Goal: Task Accomplishment & Management: Manage account settings

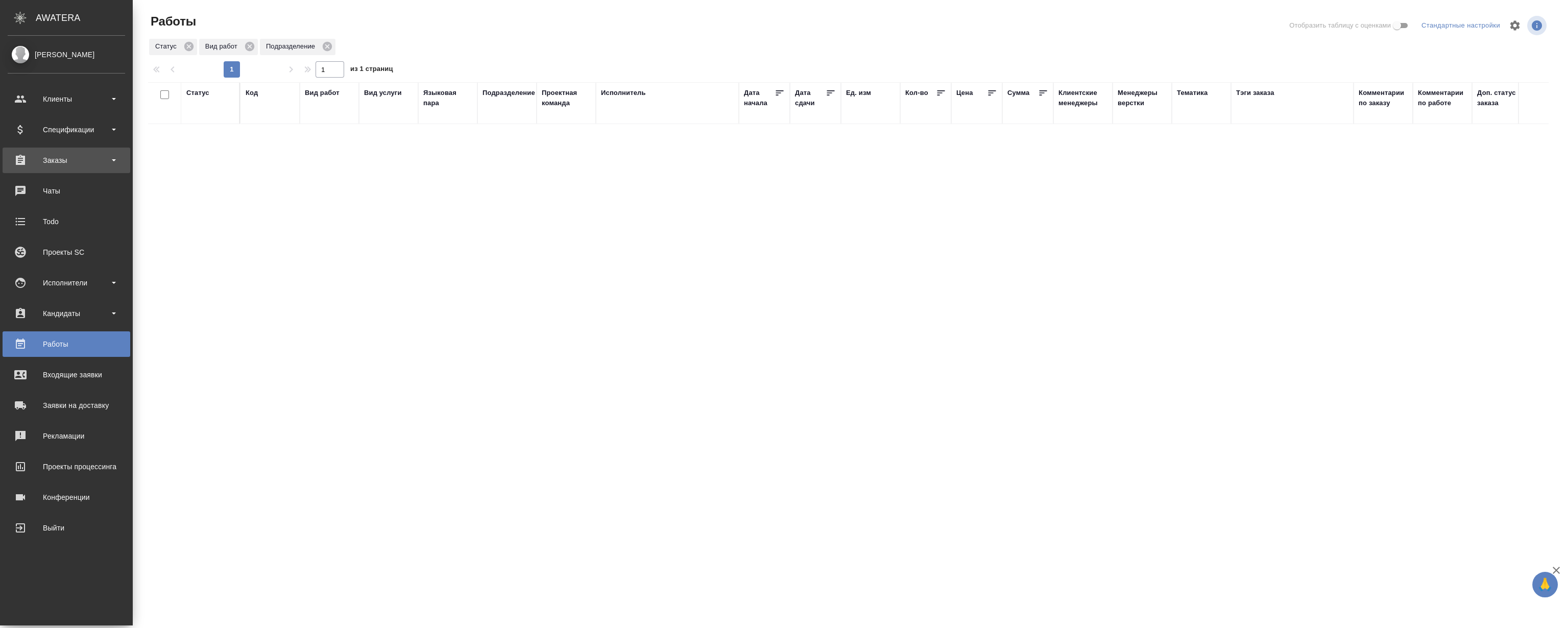
click at [71, 157] on div "Заказы" at bounding box center [66, 160] width 118 height 15
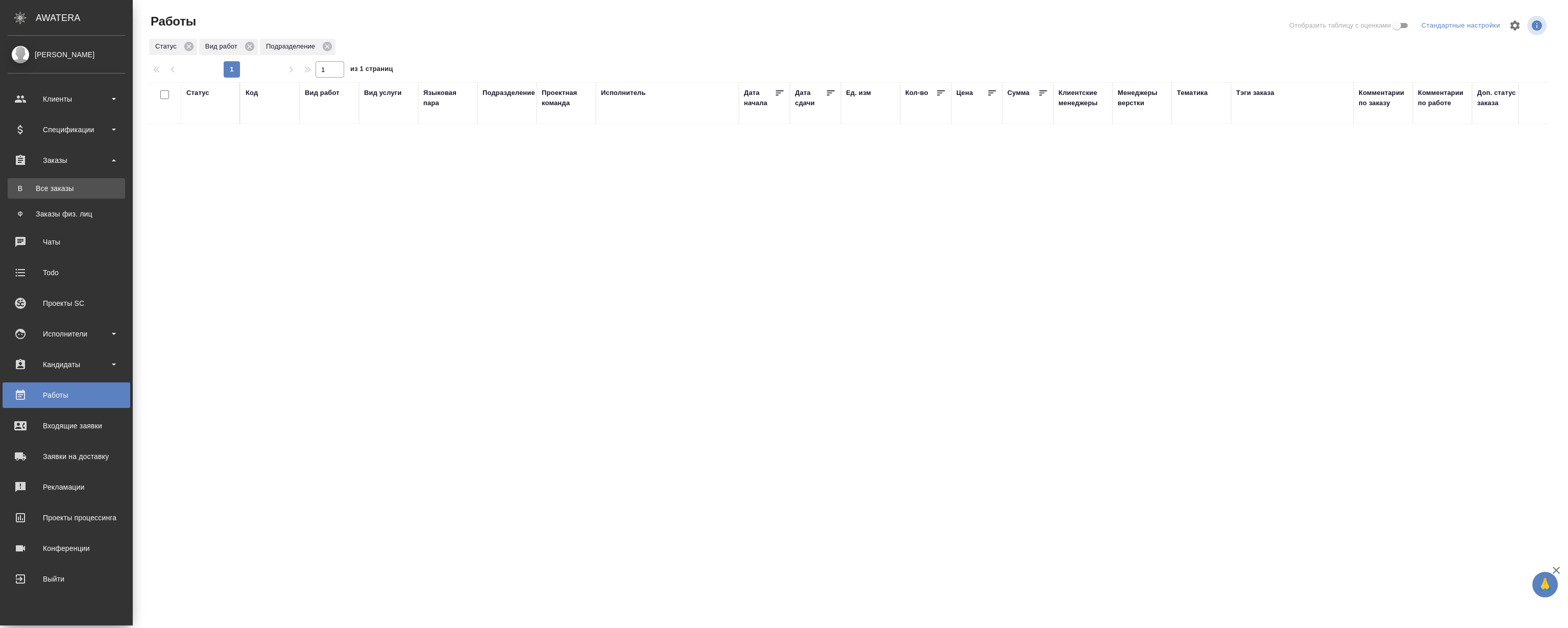
click at [52, 181] on link "В Все заказы" at bounding box center [66, 189] width 118 height 21
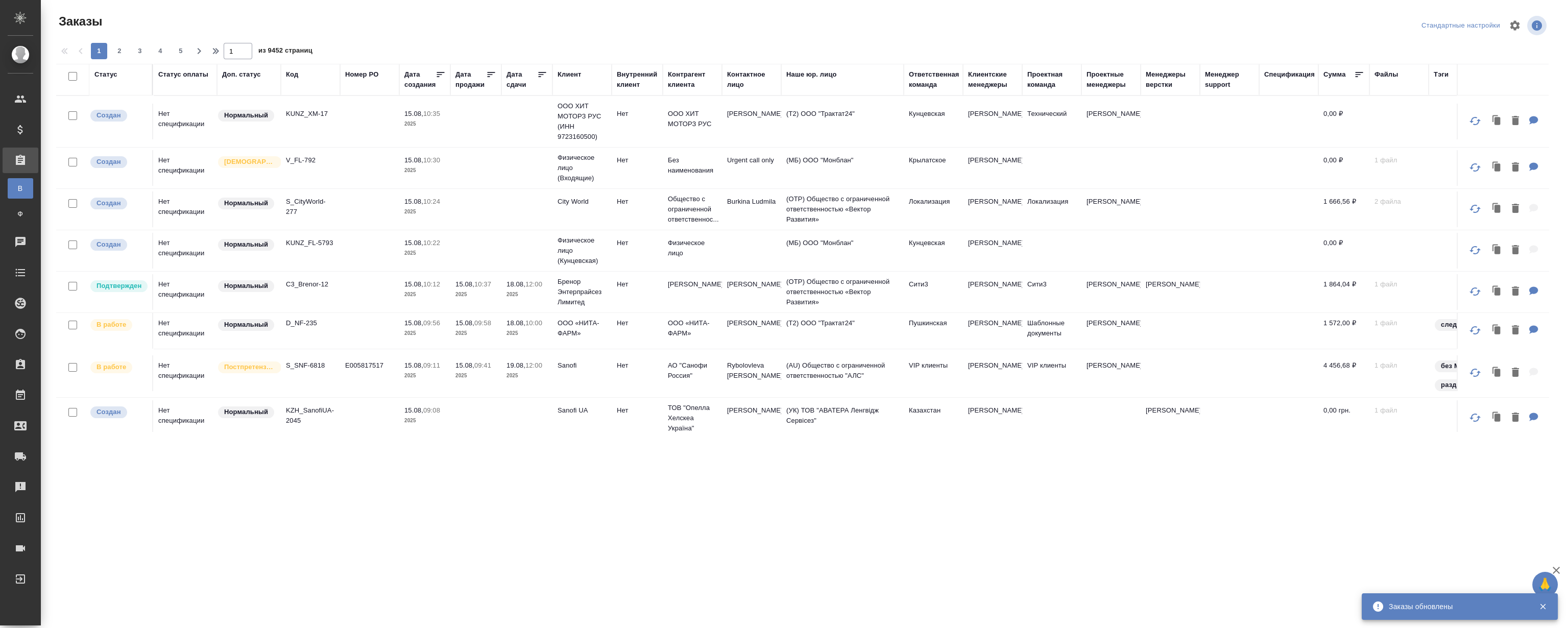
drag, startPoint x: 294, startPoint y: 71, endPoint x: 307, endPoint y: 112, distance: 43.0
click at [294, 71] on div "Код" at bounding box center [291, 74] width 12 height 10
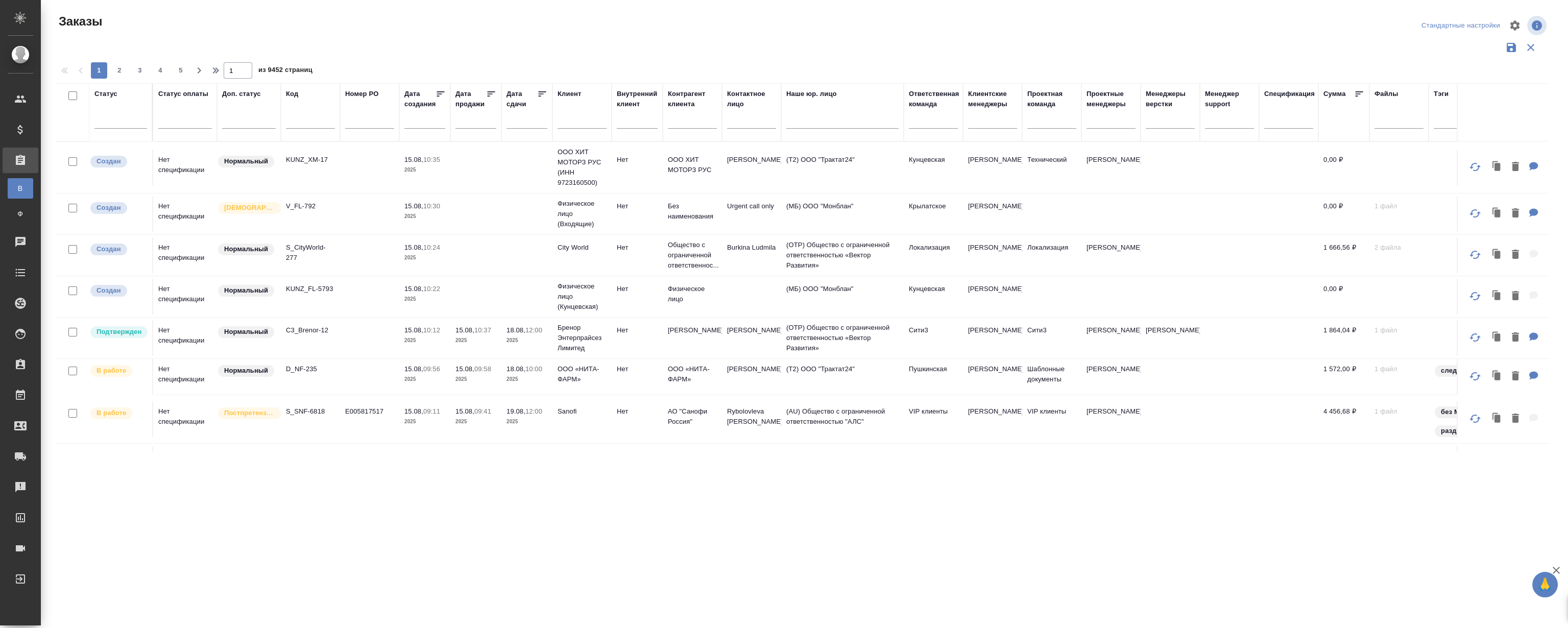
click at [308, 123] on input "text" at bounding box center [310, 123] width 49 height 13
paste input "S_AwA-1824"
type input "S_AwA-1824"
click at [474, 43] on div at bounding box center [802, 47] width 1493 height 19
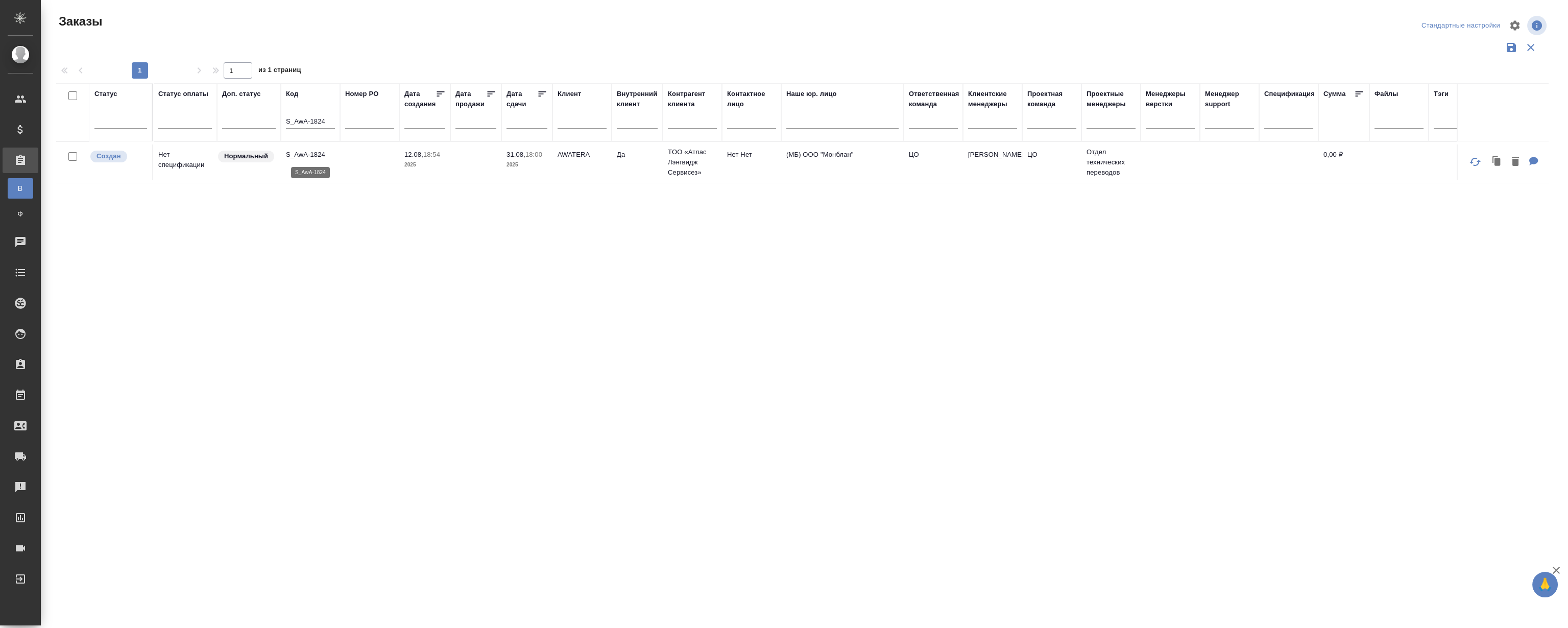
click at [314, 158] on p "S_AwA-1824" at bounding box center [310, 155] width 49 height 10
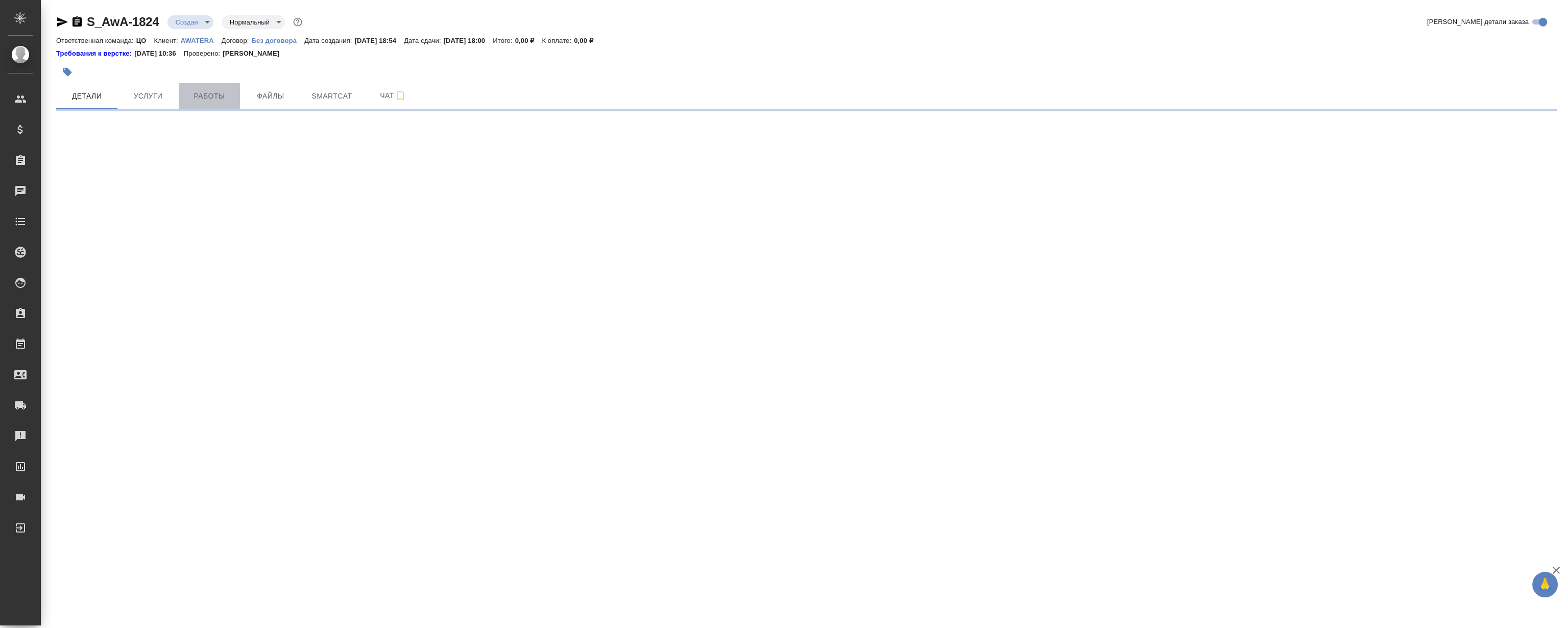
click at [202, 92] on span "Работы" at bounding box center [209, 96] width 49 height 13
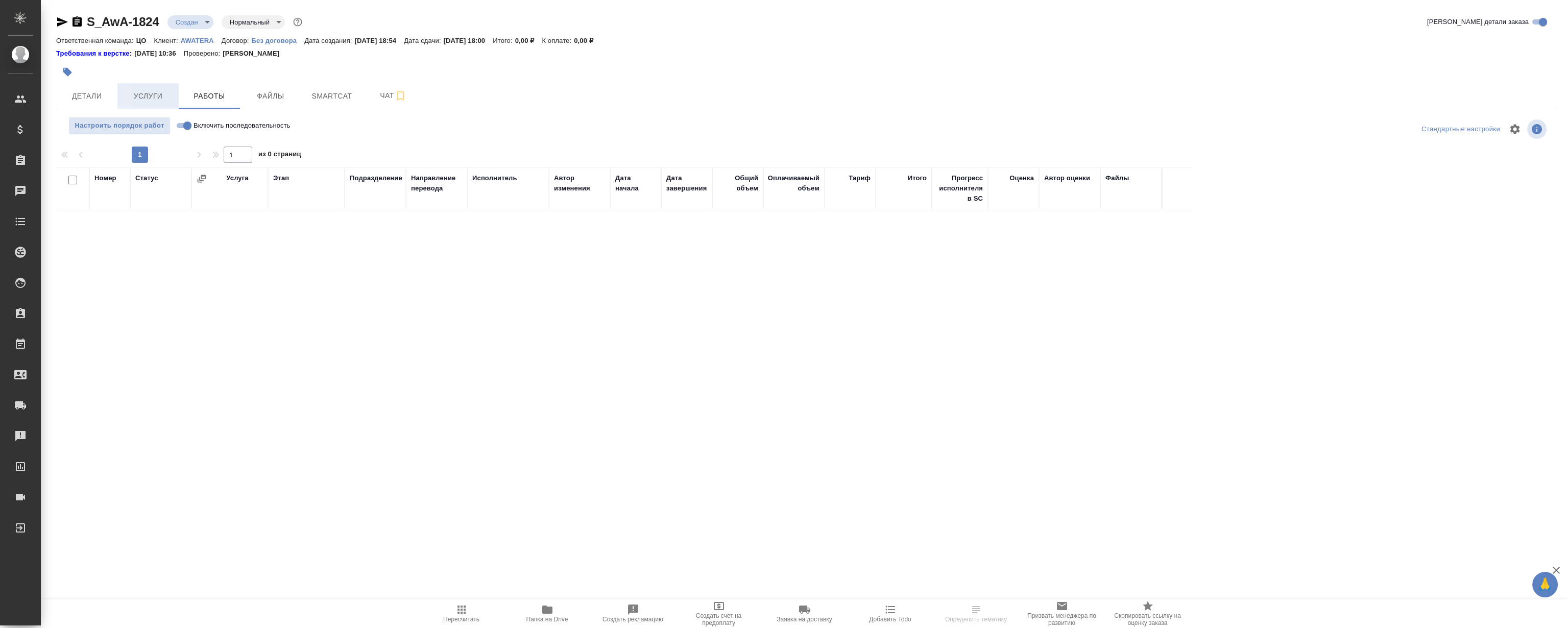
click at [159, 87] on button "Услуги" at bounding box center [148, 96] width 62 height 26
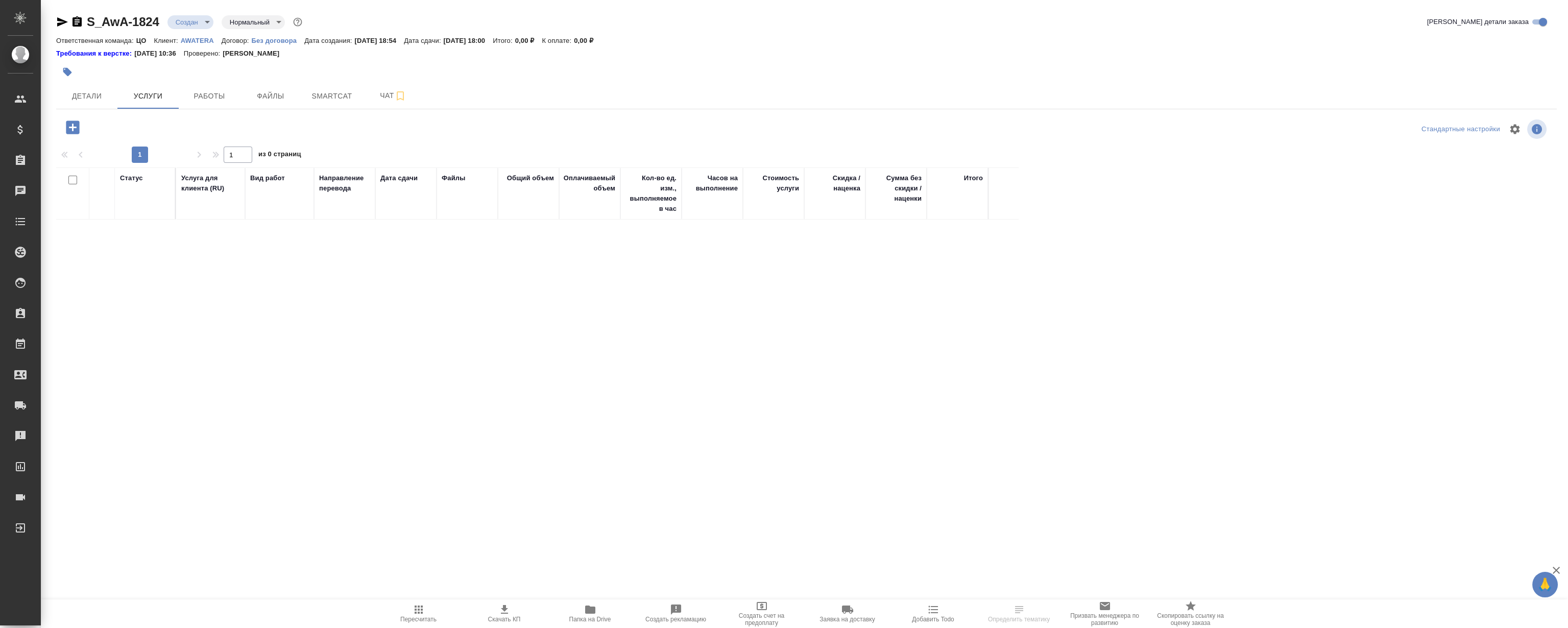
click at [82, 127] on button "button" at bounding box center [72, 127] width 28 height 21
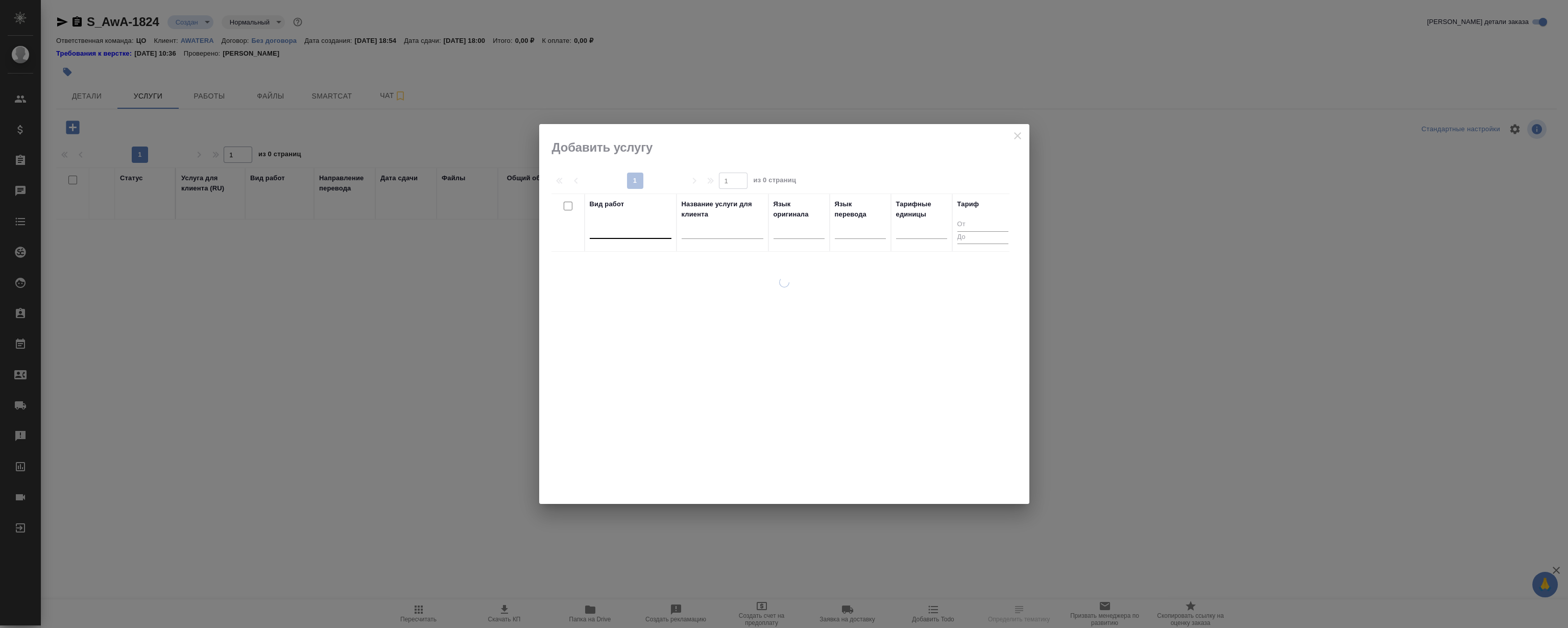
click at [621, 235] on div at bounding box center [630, 228] width 82 height 14
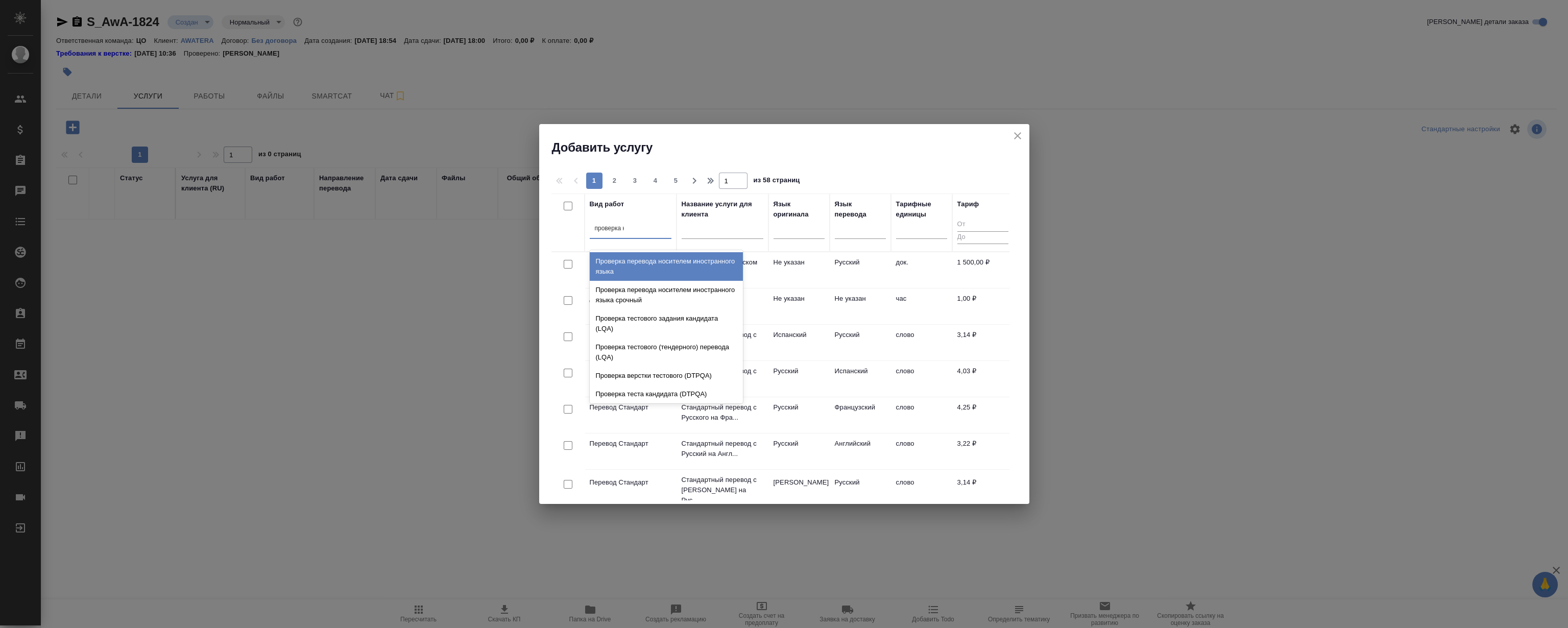
type input "проверка ка"
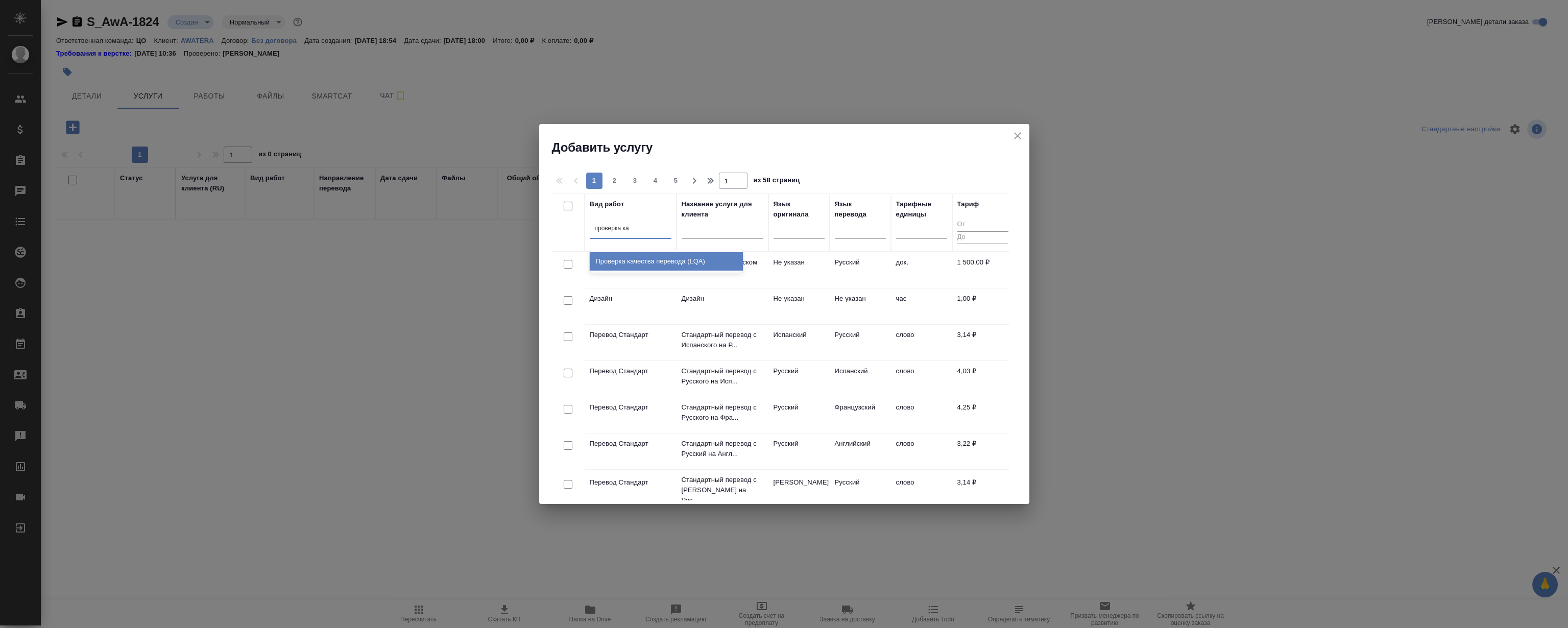
click at [656, 260] on div "Проверка качества перевода (LQA)" at bounding box center [665, 261] width 153 height 18
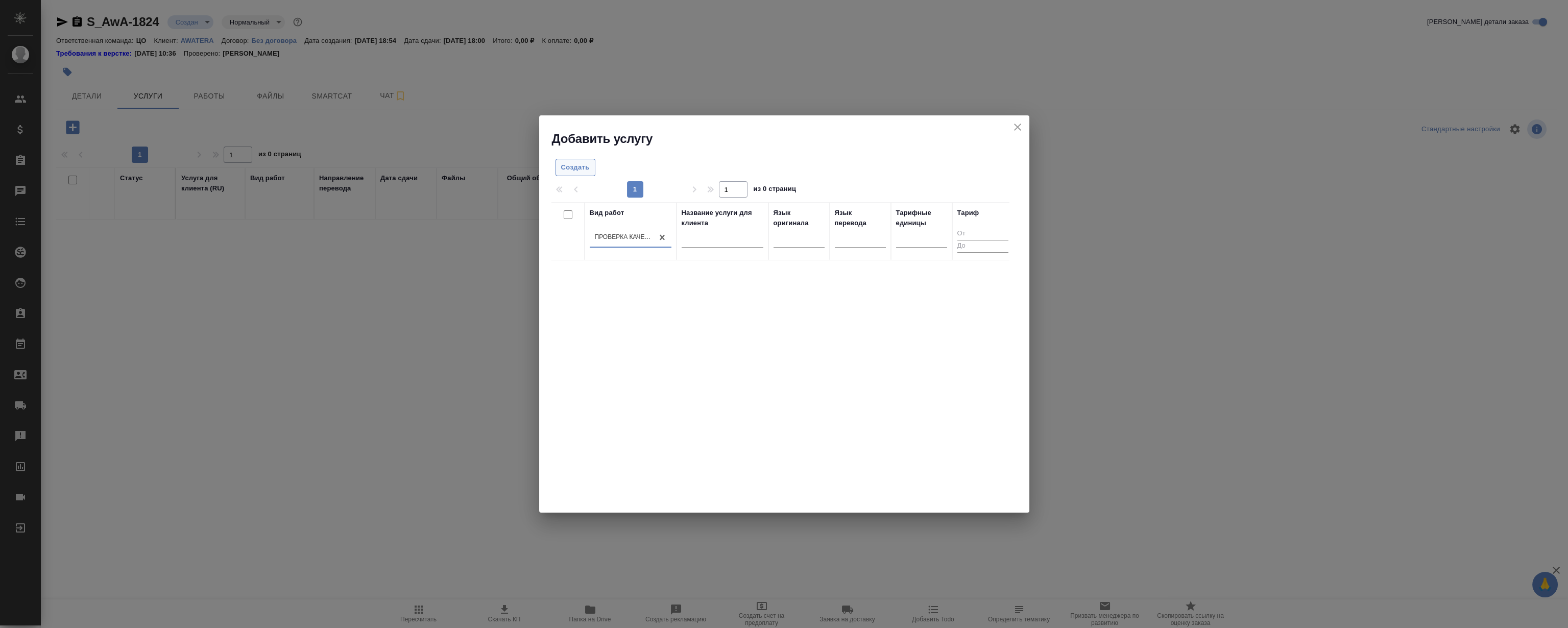
click at [565, 160] on button "Создать" at bounding box center [576, 167] width 40 height 18
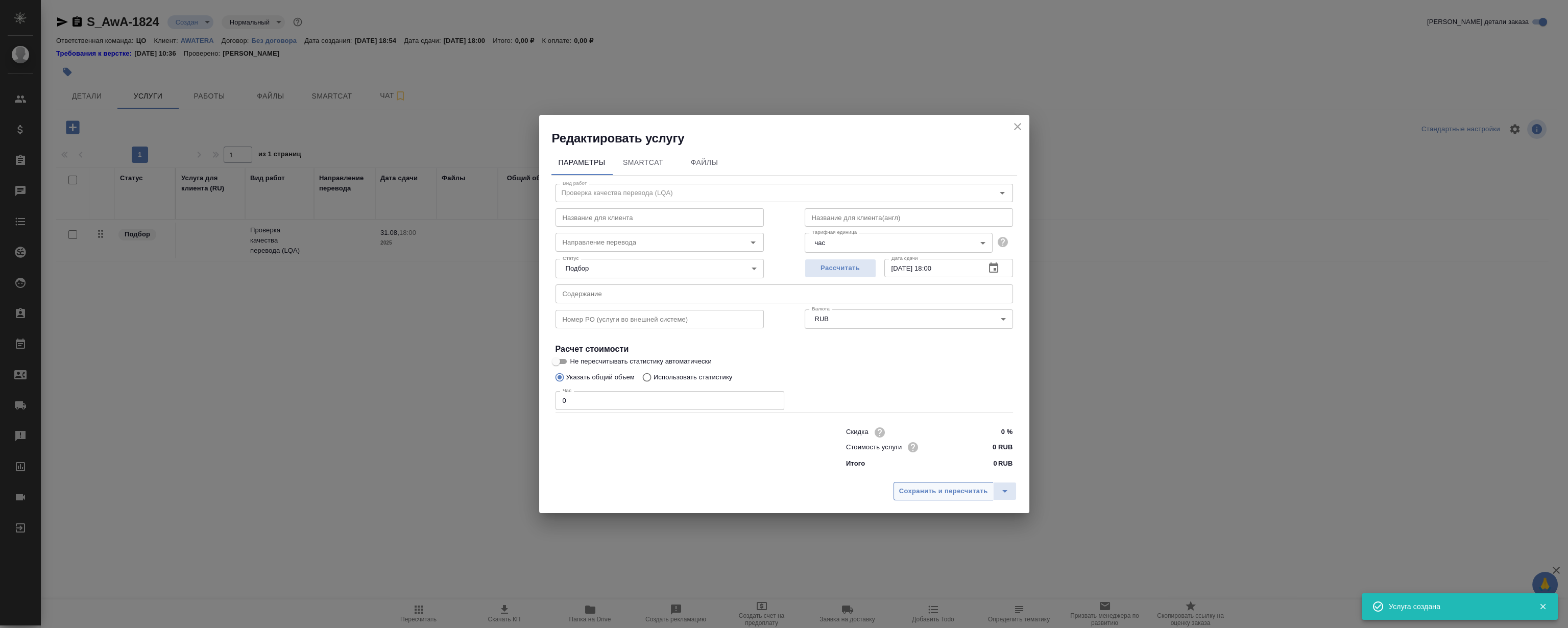
click at [975, 487] on span "Сохранить и пересчитать" at bounding box center [943, 491] width 89 height 12
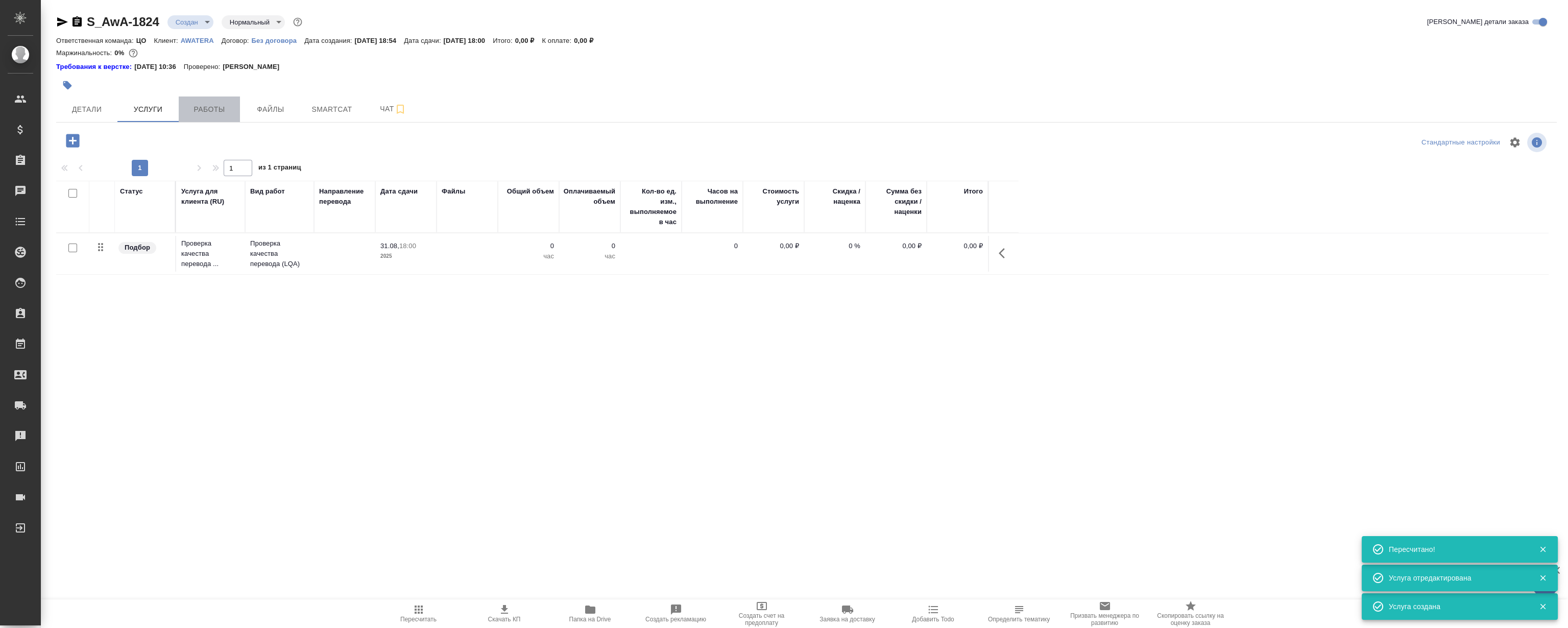
click at [214, 99] on button "Работы" at bounding box center [209, 109] width 62 height 26
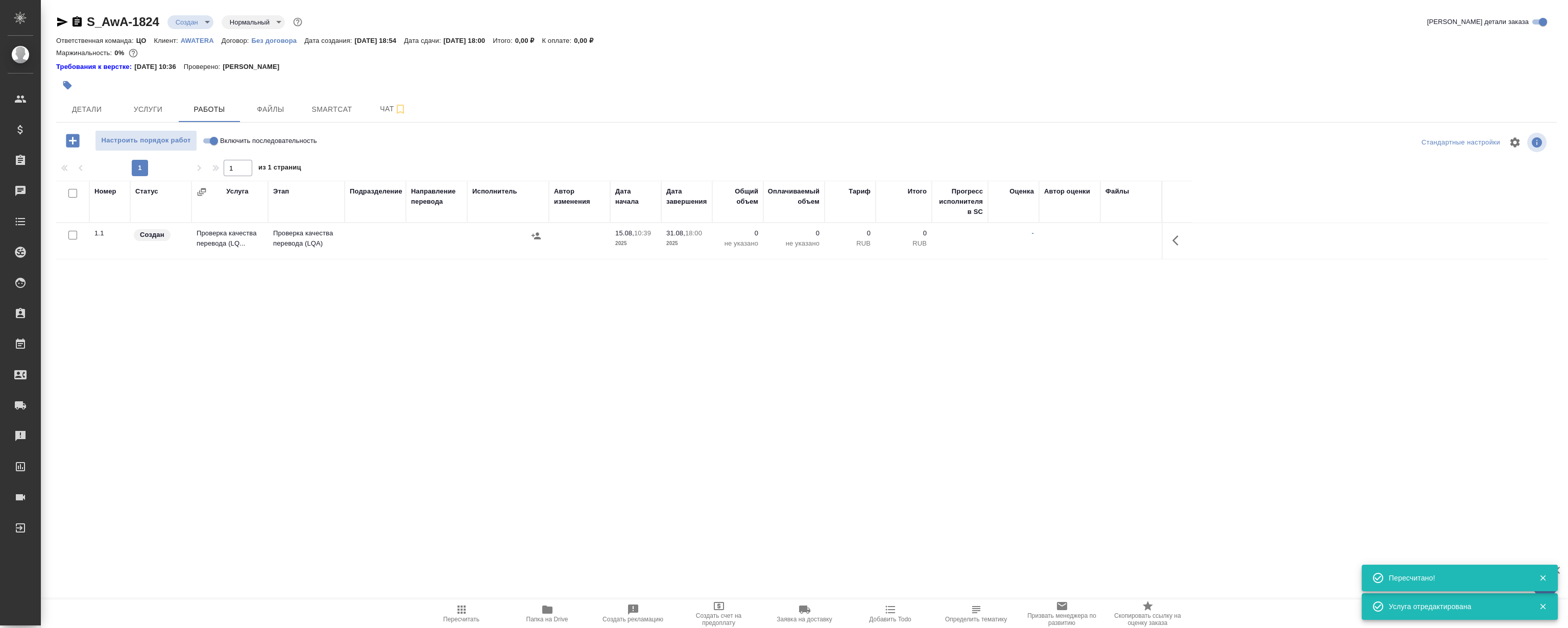
click at [1180, 243] on icon "button" at bounding box center [1178, 240] width 12 height 12
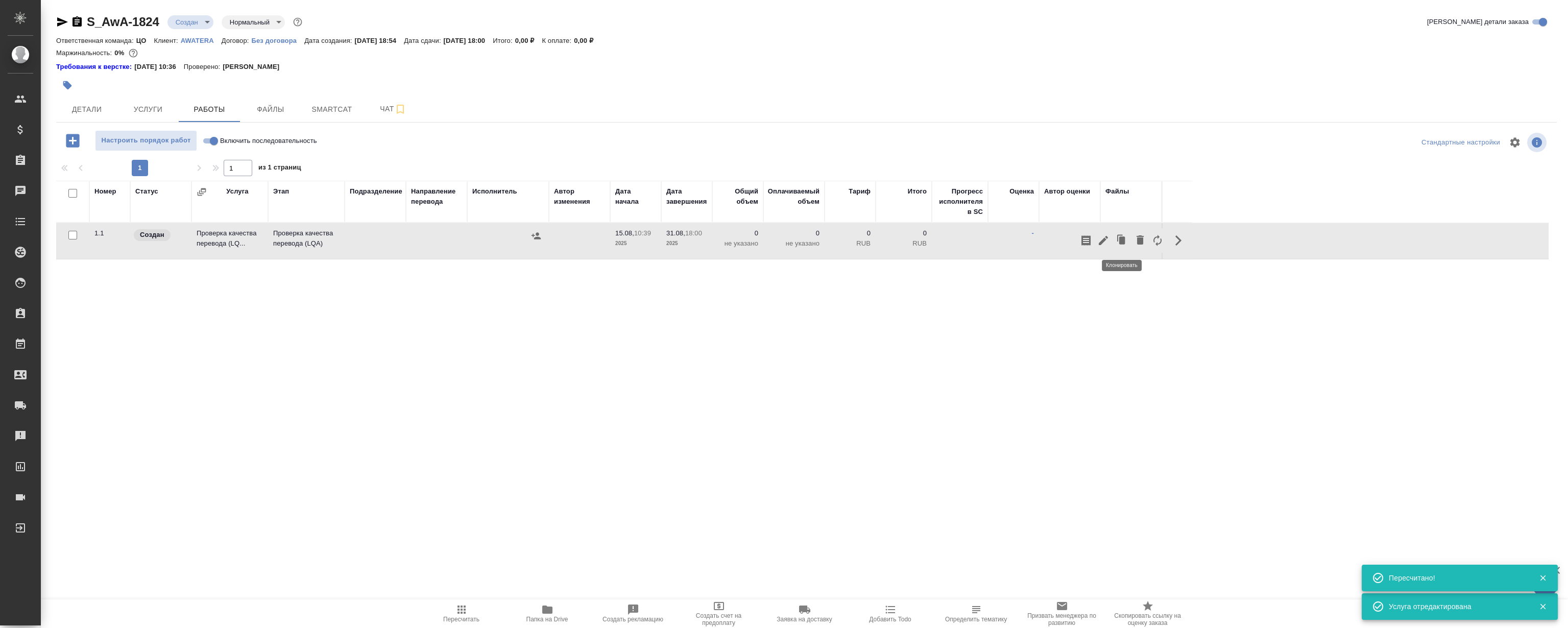
click at [1120, 240] on icon "button" at bounding box center [1123, 240] width 6 height 8
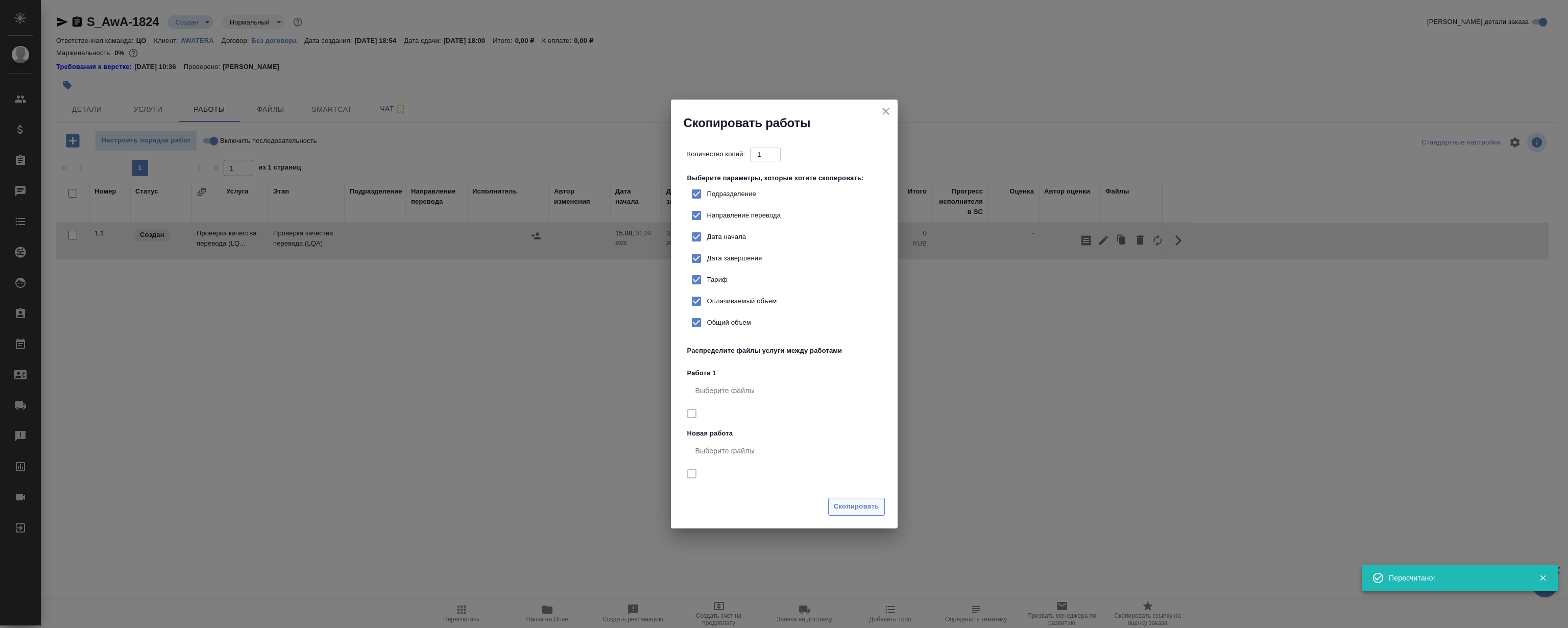
click at [862, 509] on span "Скопировать" at bounding box center [856, 506] width 46 height 12
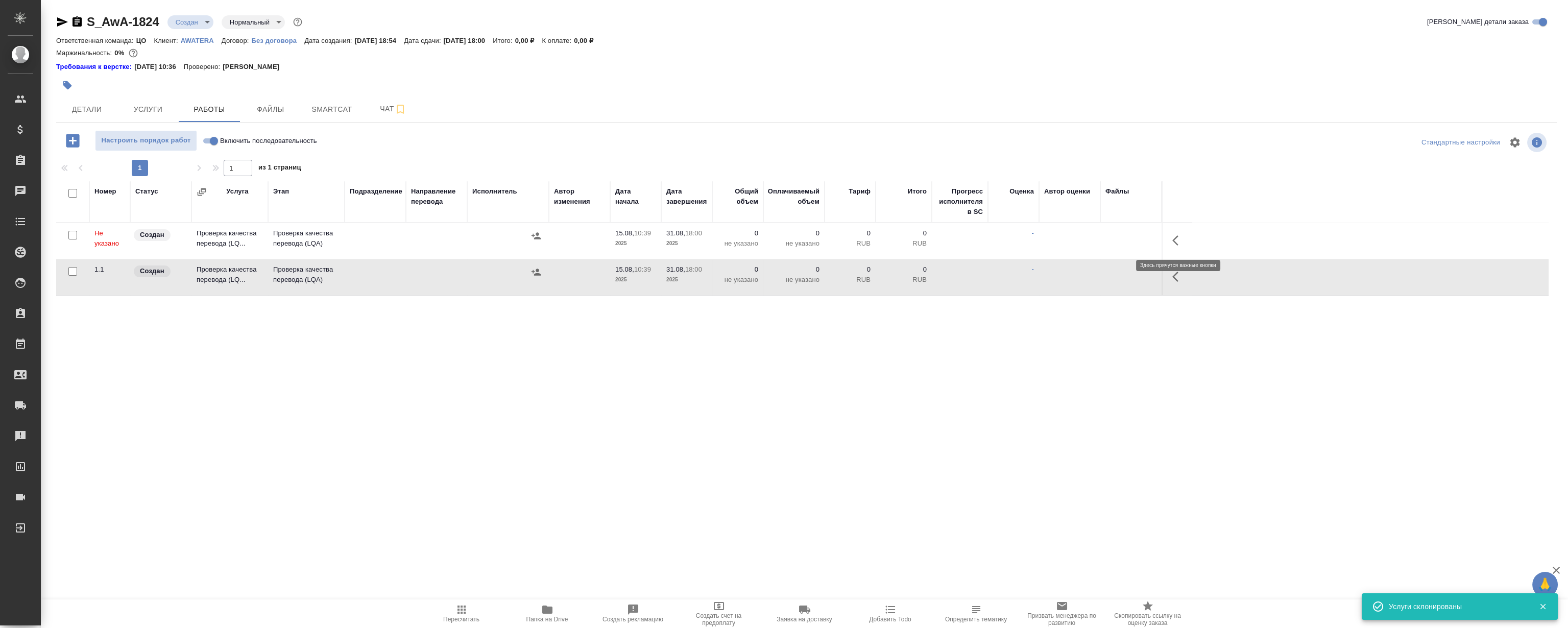
click at [1179, 241] on icon "button" at bounding box center [1178, 240] width 12 height 12
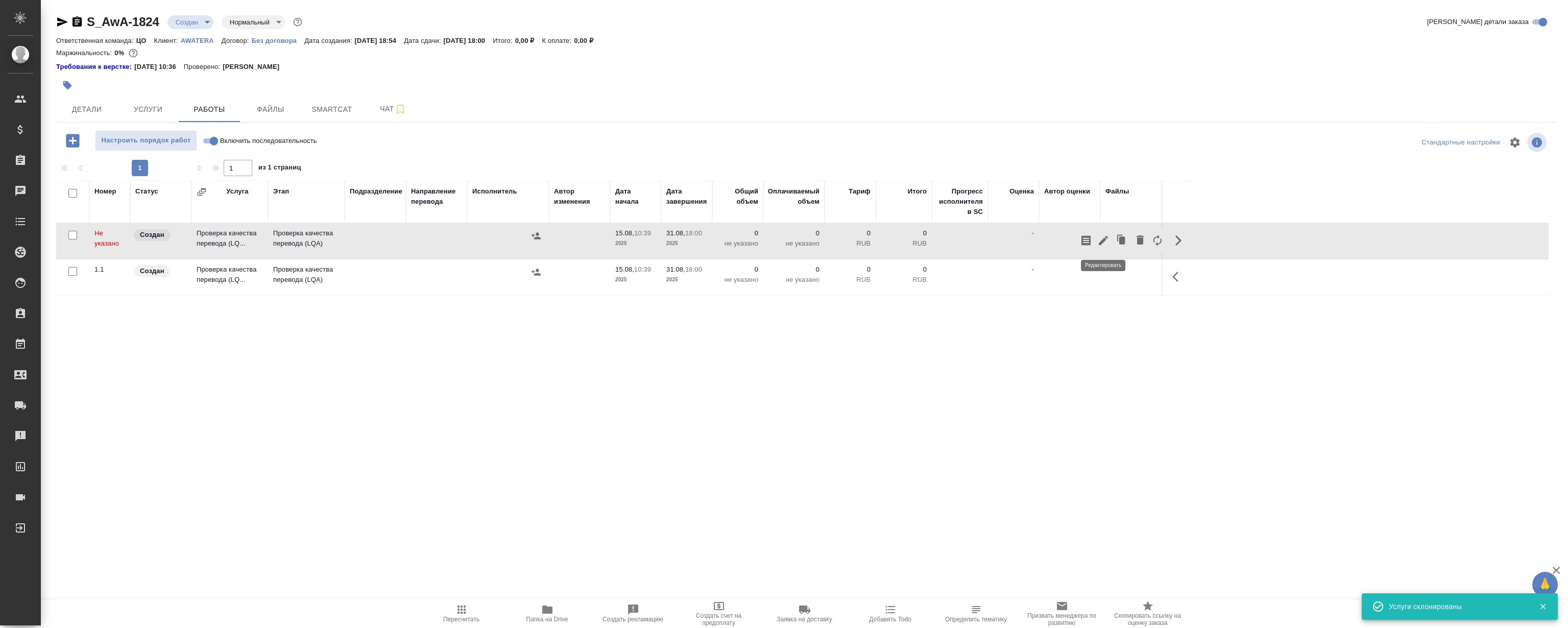
click at [1100, 240] on icon "button" at bounding box center [1103, 240] width 12 height 12
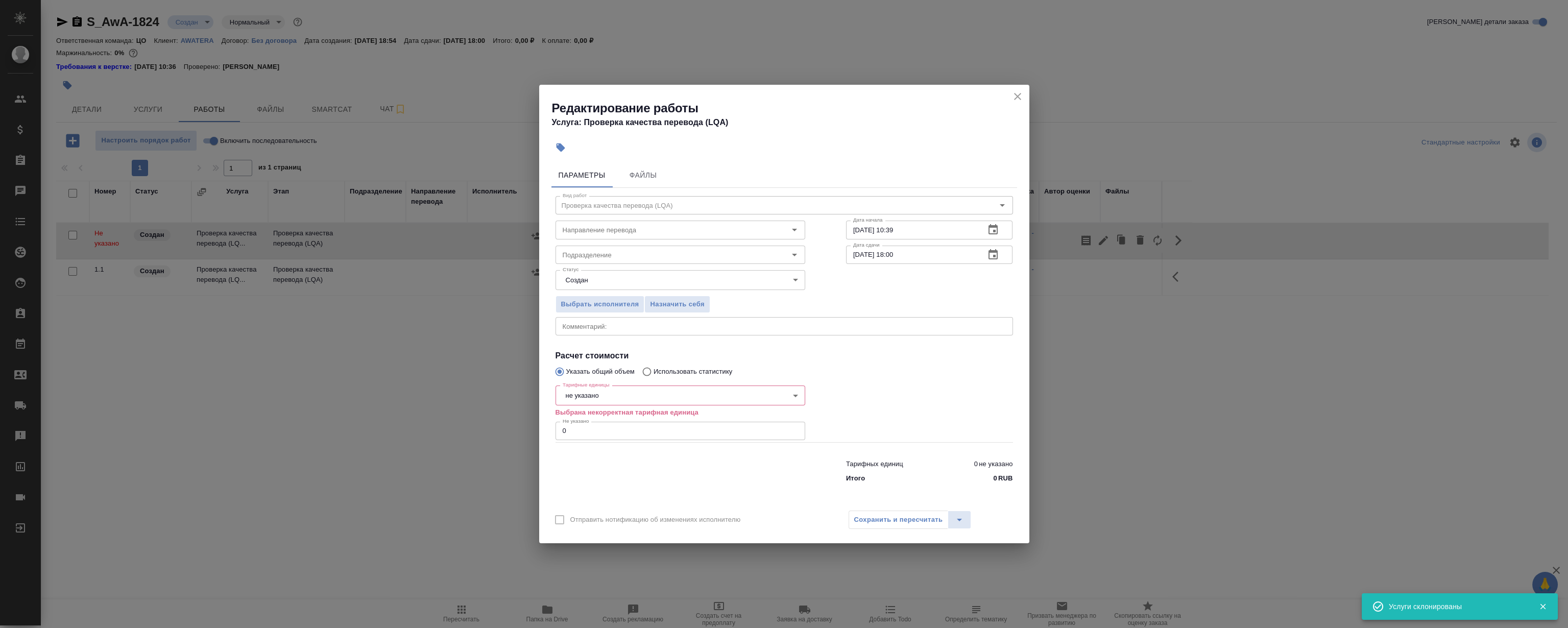
drag, startPoint x: 883, startPoint y: 280, endPoint x: 732, endPoint y: 437, distance: 217.8
click at [883, 279] on div "Выбрать исполнителя Назначить себя" at bounding box center [784, 303] width 498 height 62
drag, startPoint x: 585, startPoint y: 435, endPoint x: 331, endPoint y: 453, distance: 254.6
click at [383, 446] on div "Редактирование работы Услуга: Проверка качества перевода (LQA) Параметры Файлы …" at bounding box center [784, 314] width 1568 height 628
type input "2"
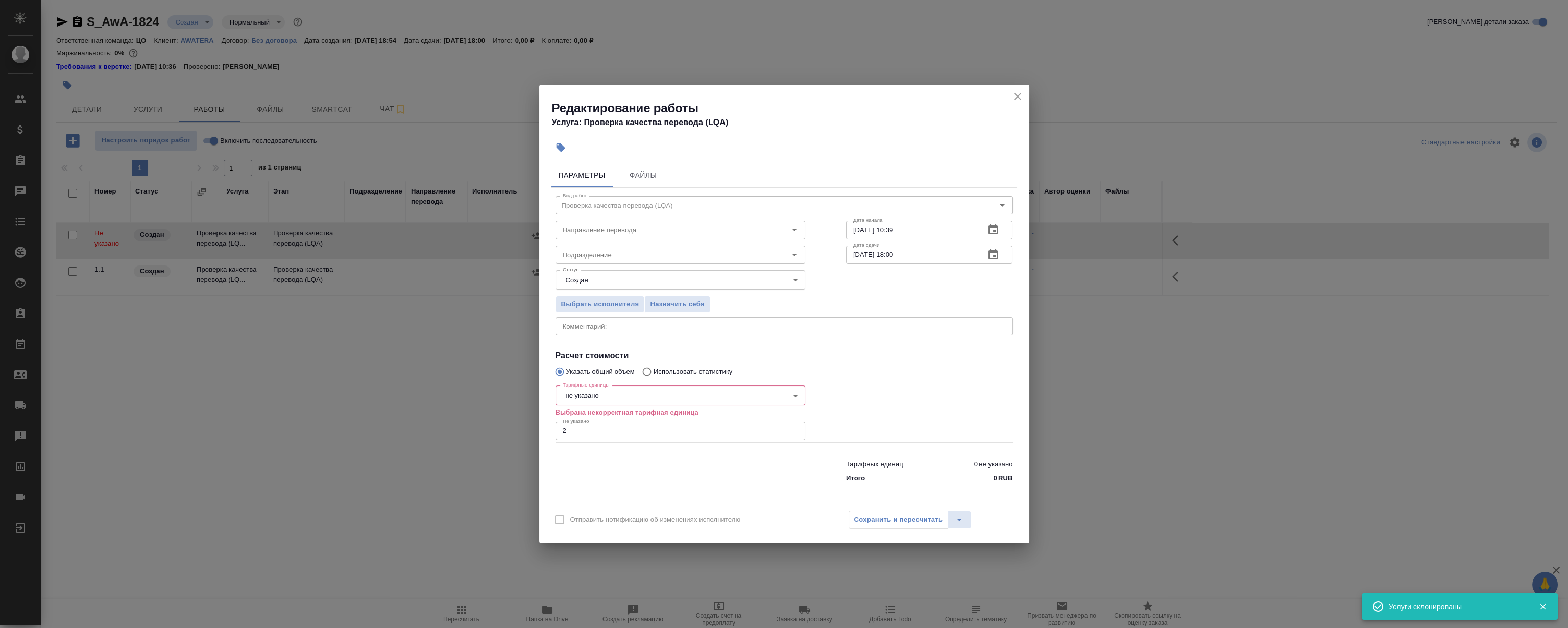
drag, startPoint x: 896, startPoint y: 377, endPoint x: 685, endPoint y: 390, distance: 211.4
click at [888, 376] on div at bounding box center [929, 412] width 207 height 102
drag, startPoint x: 589, startPoint y: 384, endPoint x: 593, endPoint y: 392, distance: 8.9
click at [589, 384] on div "Тарифные единицы не указано 5a8b1489cc6b4906c91bfd89 Тарифные единицы Выбрана н…" at bounding box center [681, 412] width 250 height 61
click at [595, 393] on body "🙏 .cls-1 fill:#fff; AWATERA [PERSON_NAME] Спецификации Заказы 0 Чаты Todo Проек…" at bounding box center [784, 314] width 1568 height 628
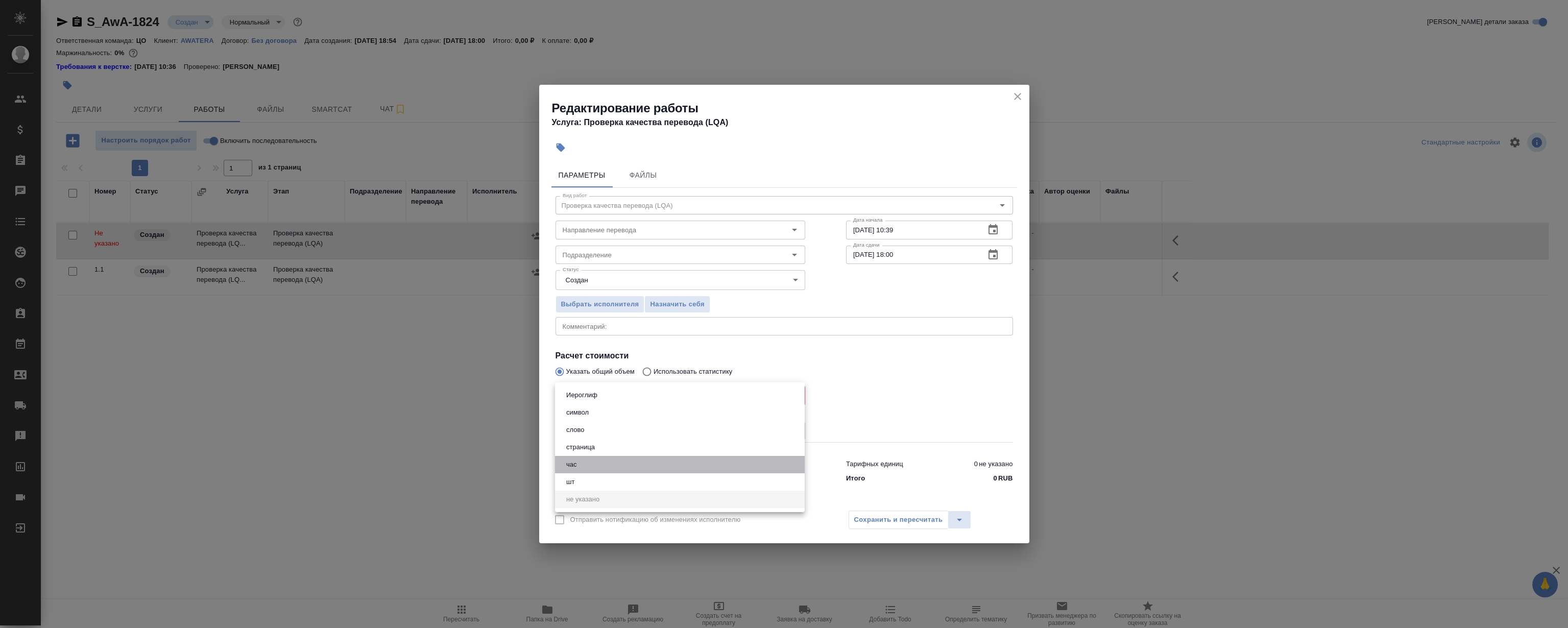
click at [572, 465] on button "час" at bounding box center [571, 465] width 17 height 11
type input "5a8b1489cc6b4906c91bfd93"
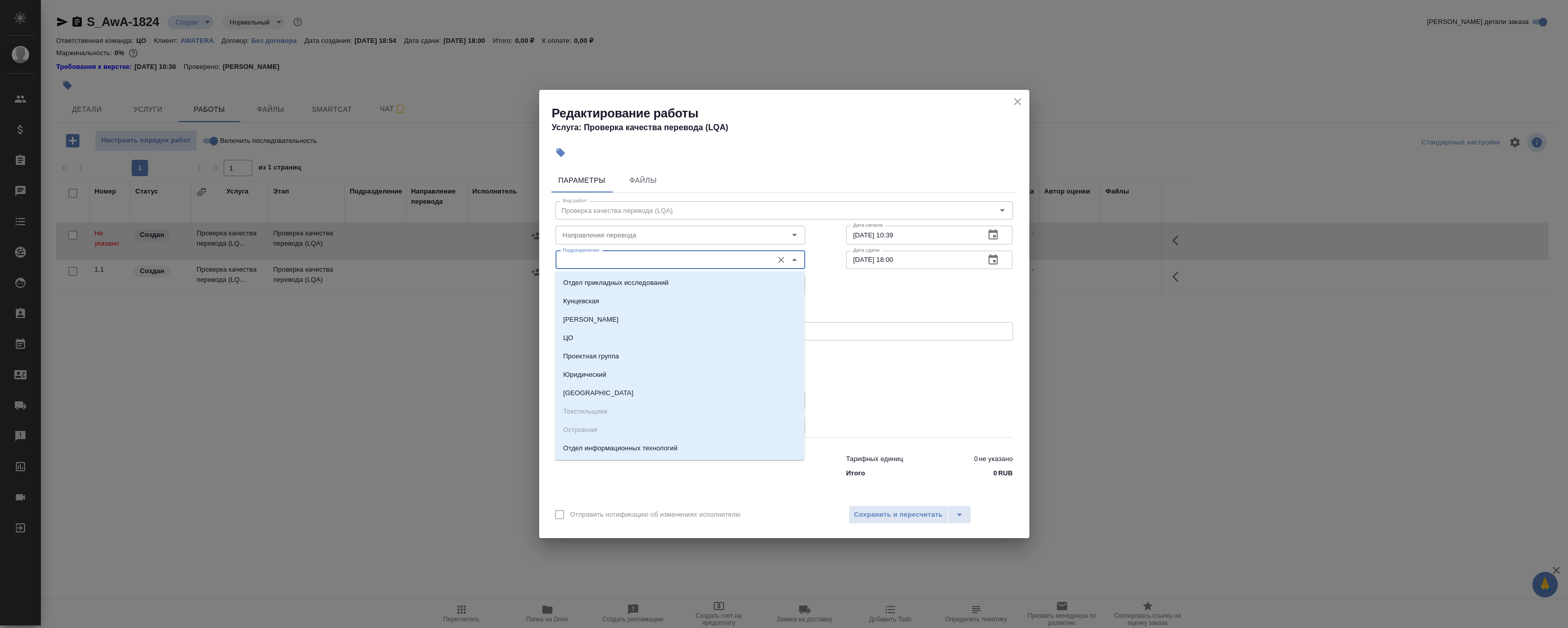
click at [596, 266] on input "Подразделение" at bounding box center [662, 260] width 209 height 12
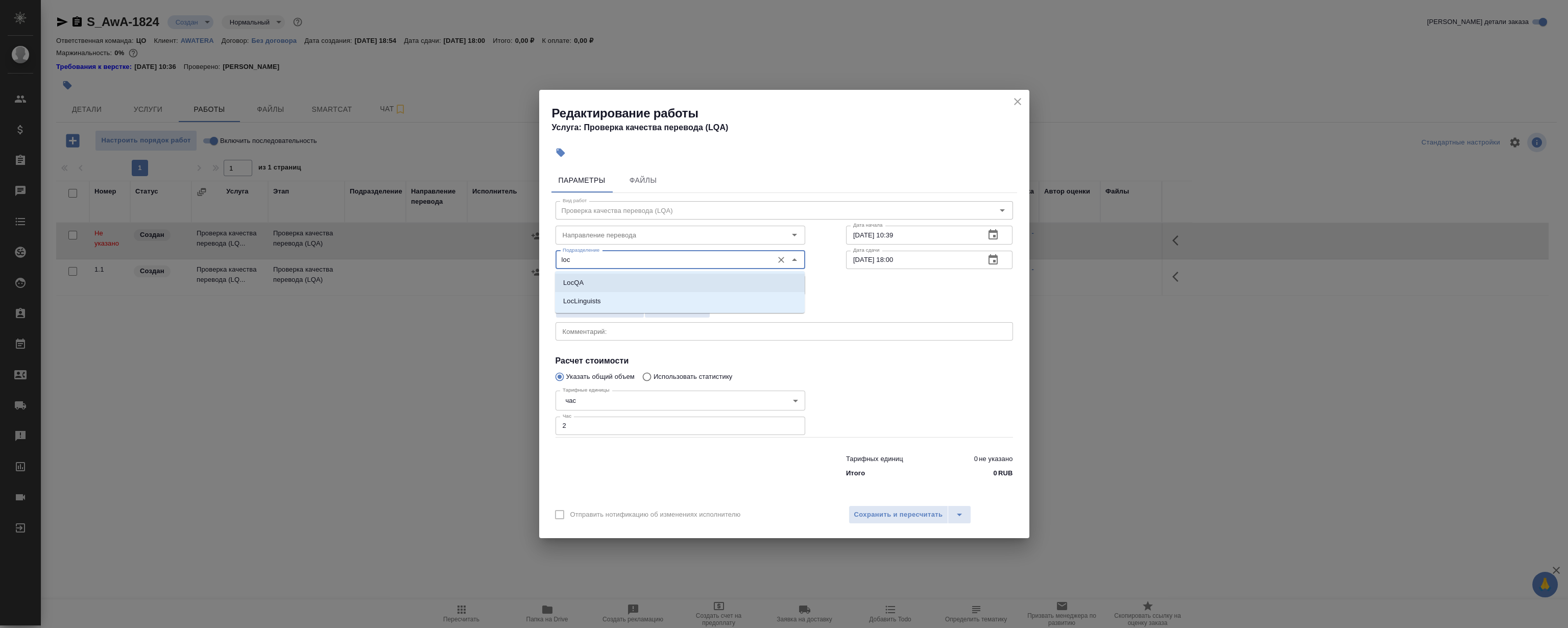
click at [566, 284] on p "LocQA" at bounding box center [573, 283] width 21 height 10
type input "LocQA"
click at [995, 254] on icon "button" at bounding box center [992, 260] width 12 height 12
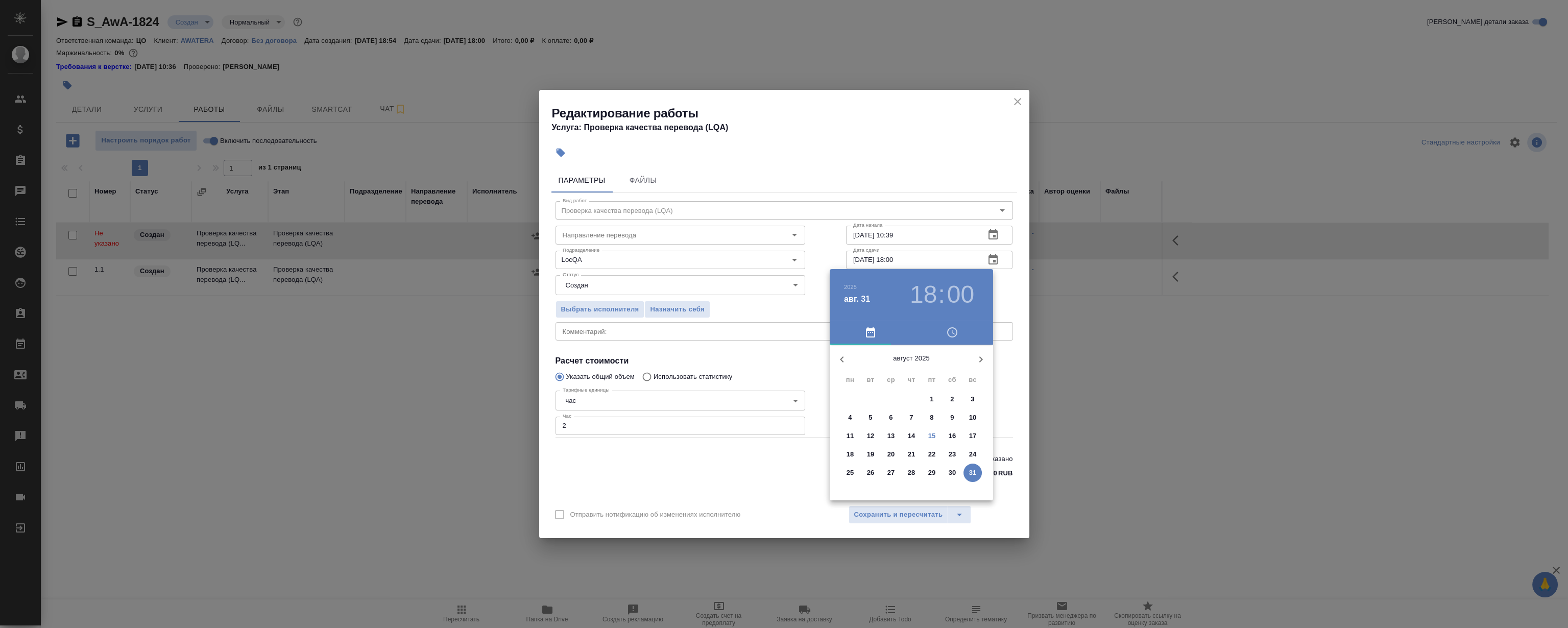
click at [951, 437] on p "16" at bounding box center [953, 436] width 8 height 10
click at [858, 297] on h4 "авг. 16" at bounding box center [857, 299] width 26 height 12
click at [929, 433] on p "15" at bounding box center [932, 436] width 8 height 10
type input "[DATE] 18:00"
click at [902, 201] on div at bounding box center [784, 314] width 1568 height 628
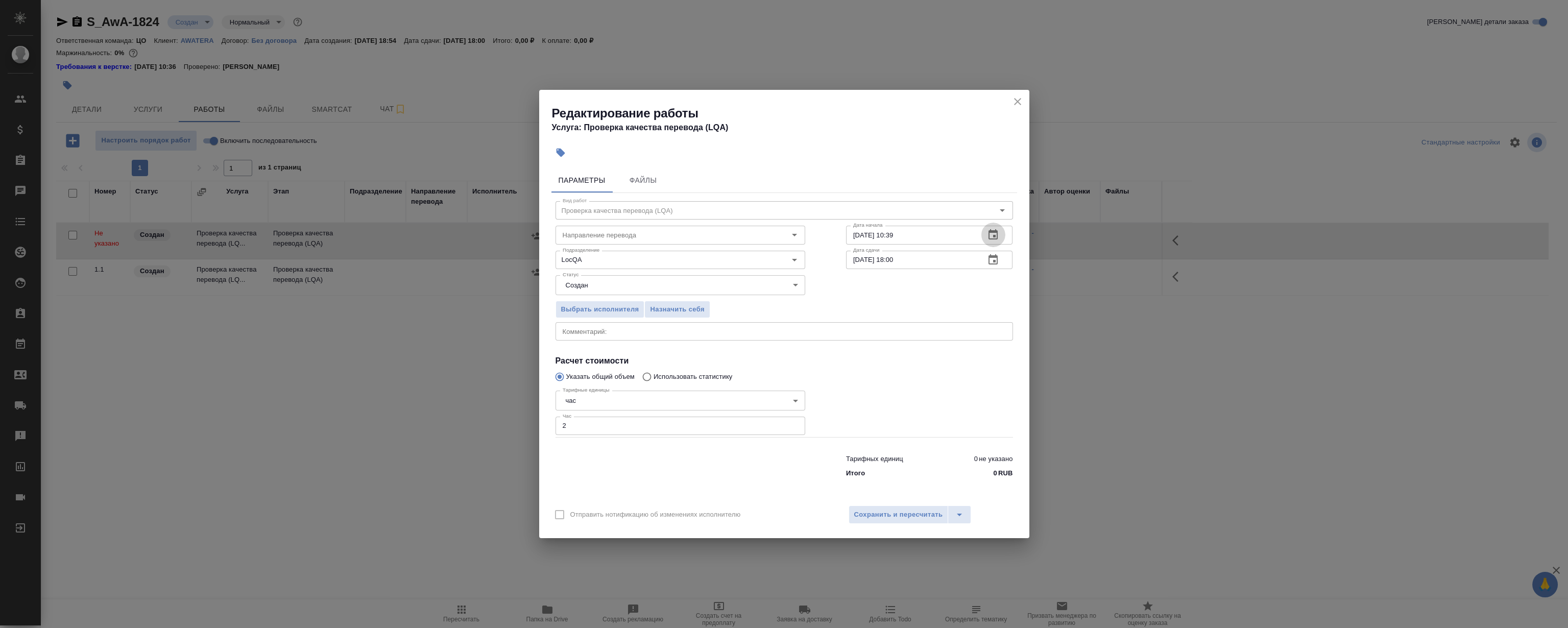
click at [992, 231] on icon "button" at bounding box center [992, 234] width 9 height 10
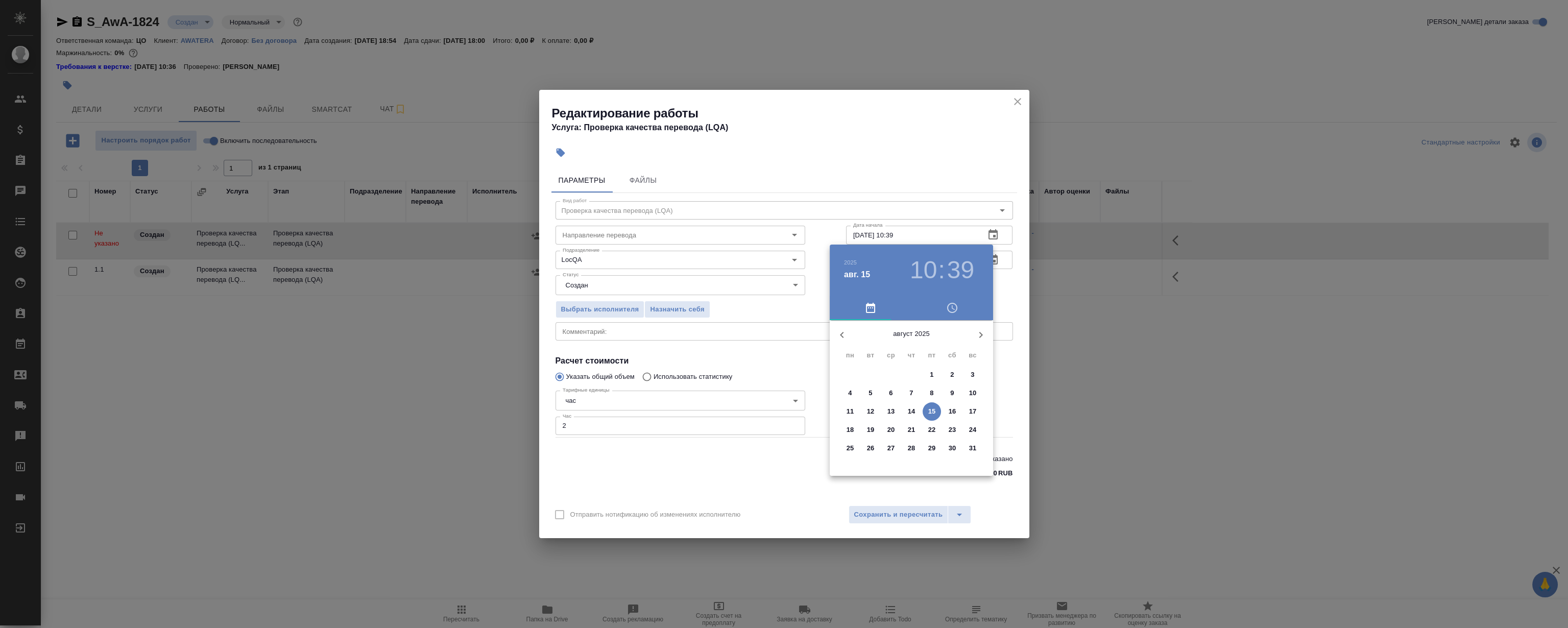
click at [911, 413] on p "14" at bounding box center [912, 411] width 8 height 10
type input "[DATE] 10:39"
click at [908, 116] on div at bounding box center [784, 314] width 1568 height 628
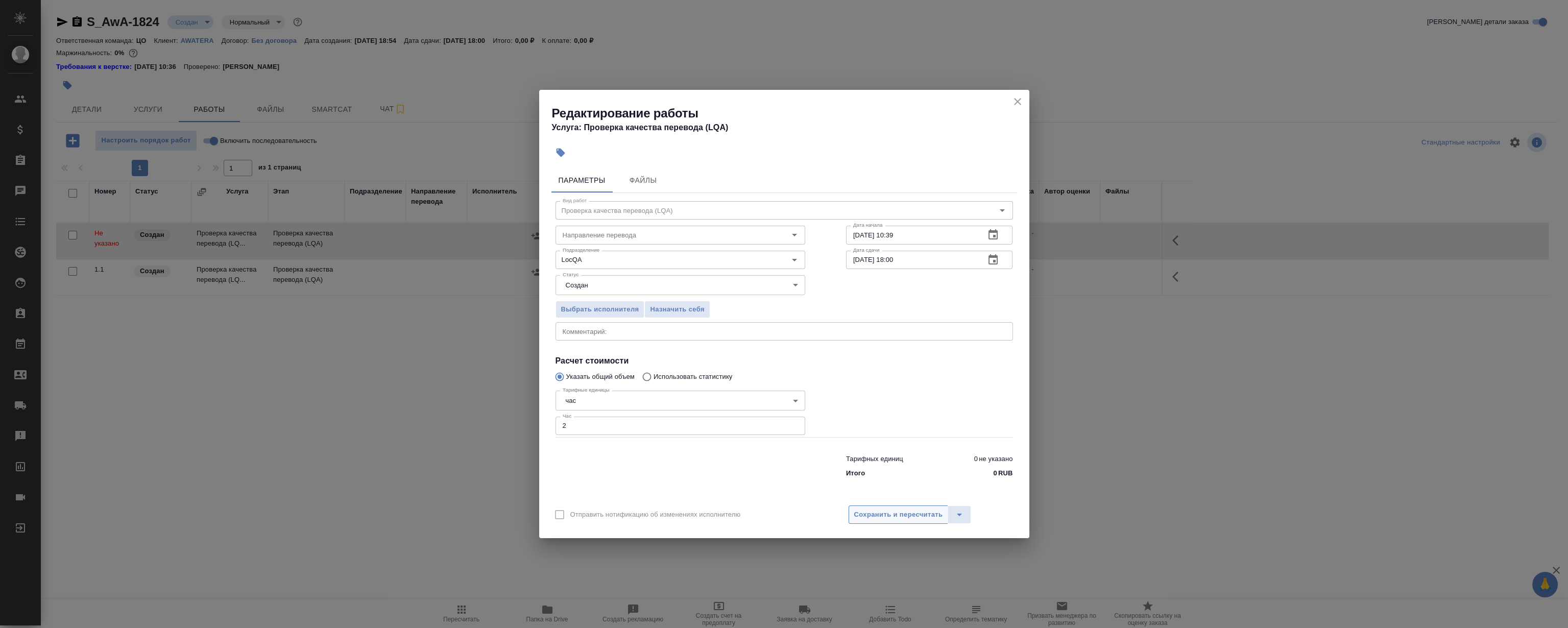
click at [909, 515] on span "Сохранить и пересчитать" at bounding box center [899, 515] width 89 height 12
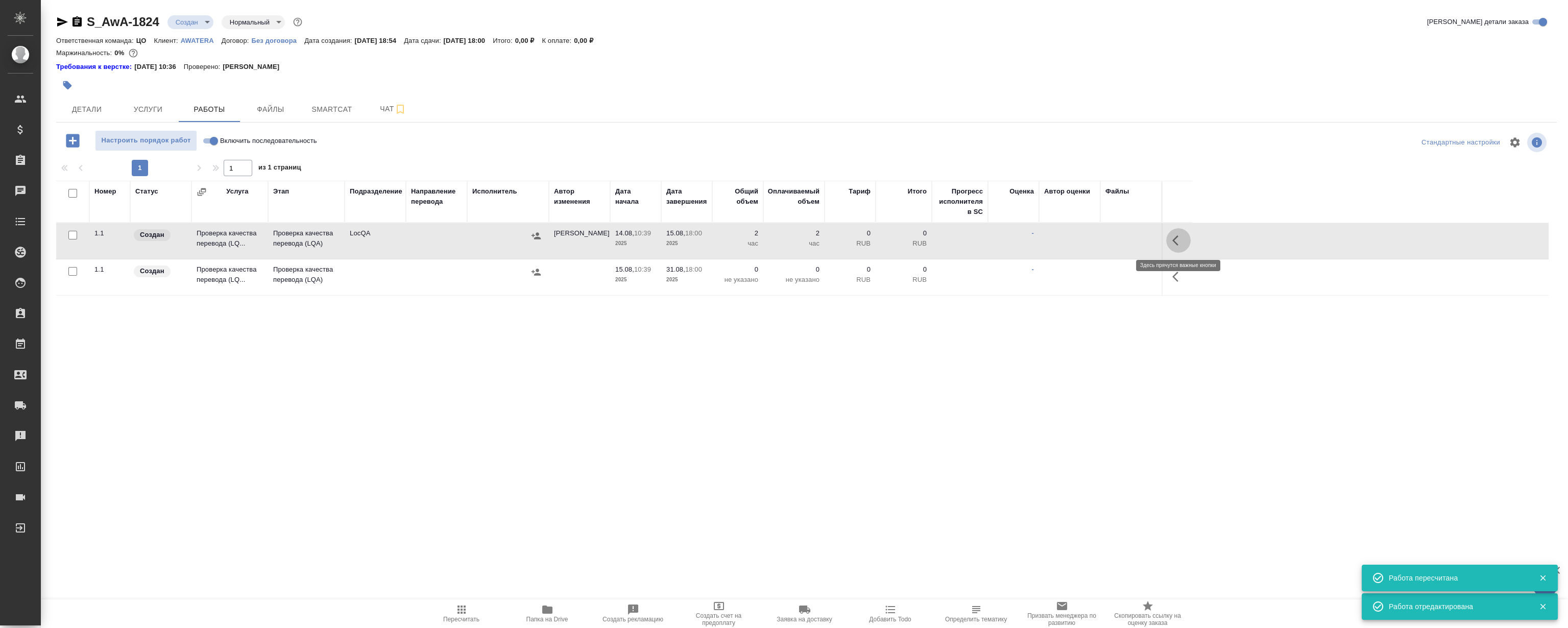
click at [1176, 240] on icon "button" at bounding box center [1178, 240] width 12 height 12
click at [1106, 244] on icon "button" at bounding box center [1103, 240] width 12 height 12
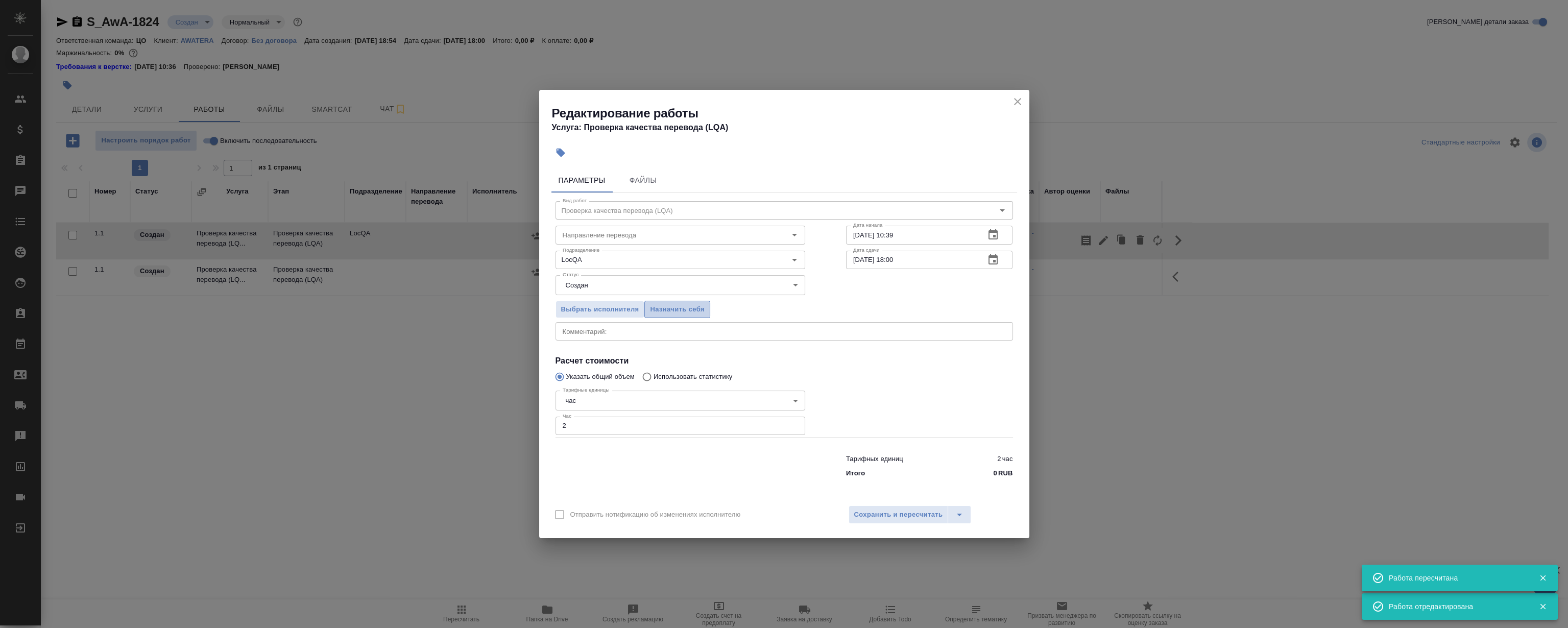
click at [686, 304] on span "Назначить себя" at bounding box center [677, 309] width 54 height 12
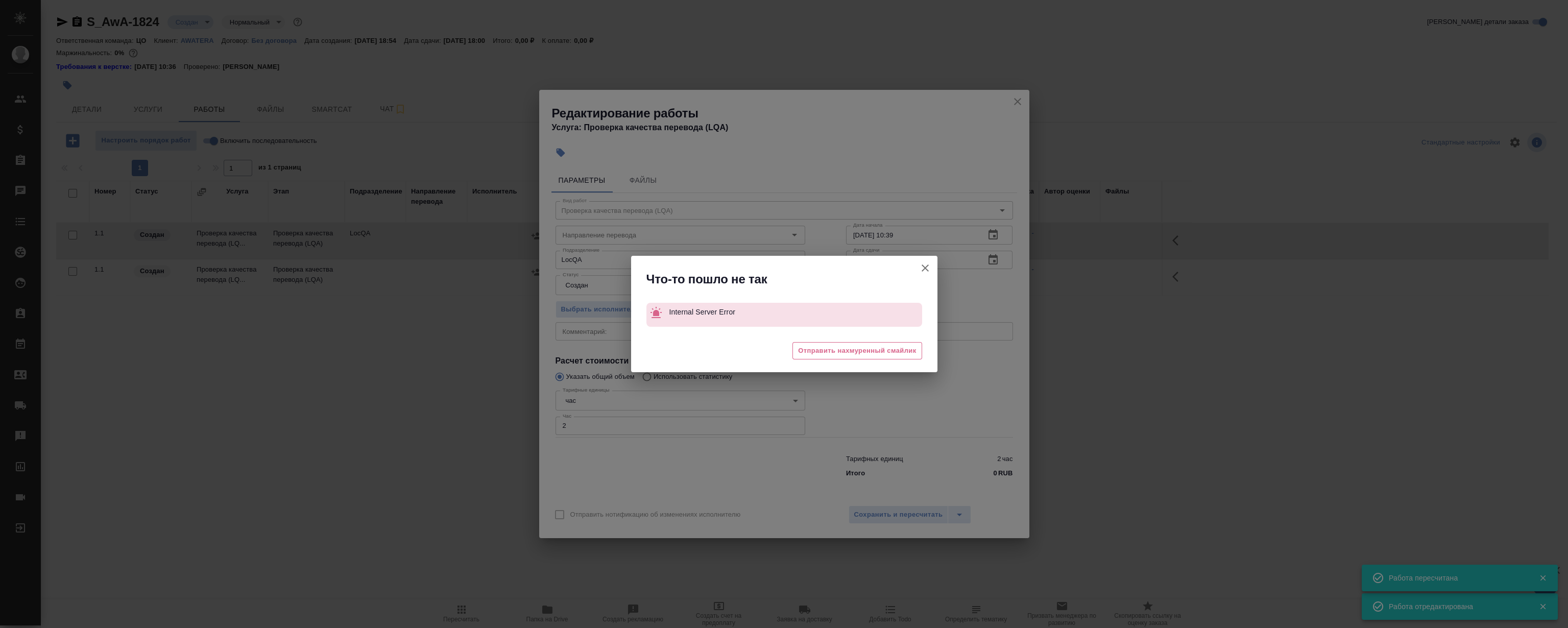
click at [923, 272] on icon "button" at bounding box center [925, 268] width 12 height 12
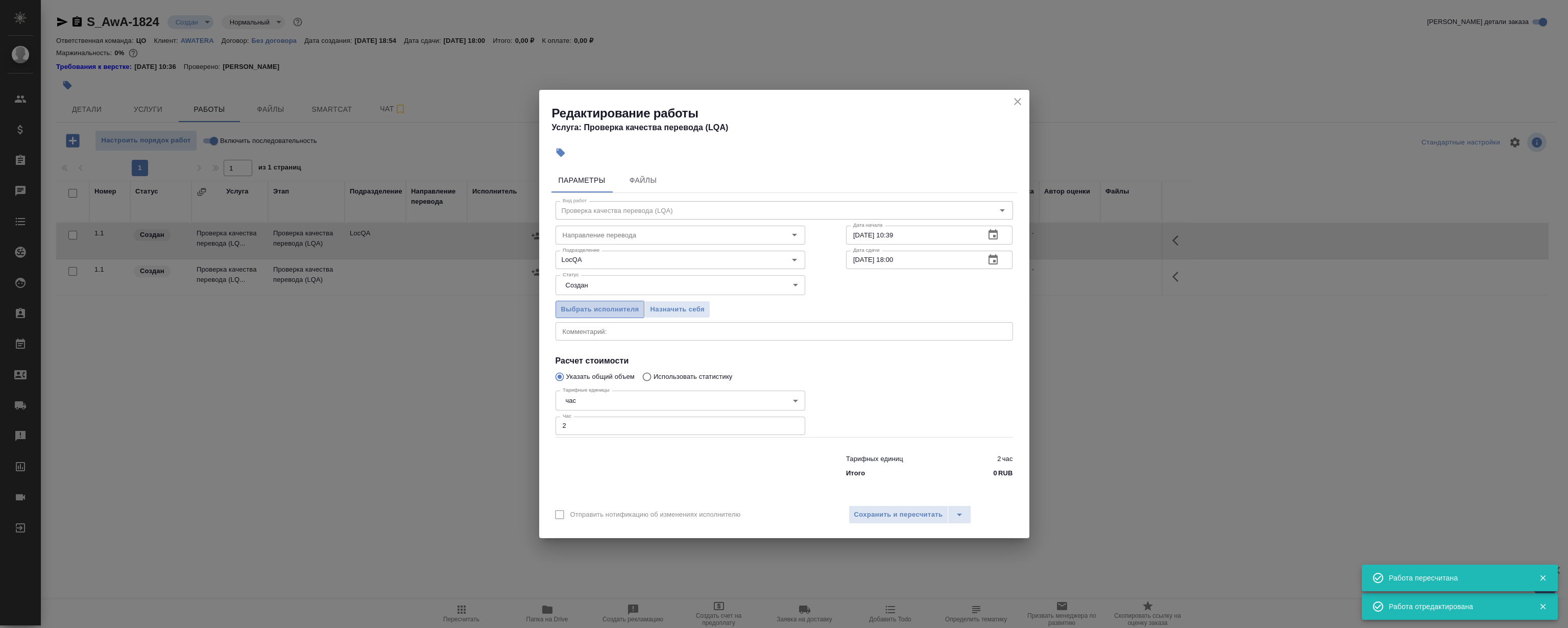
click at [587, 305] on span "Выбрать исполнителя" at bounding box center [601, 309] width 78 height 12
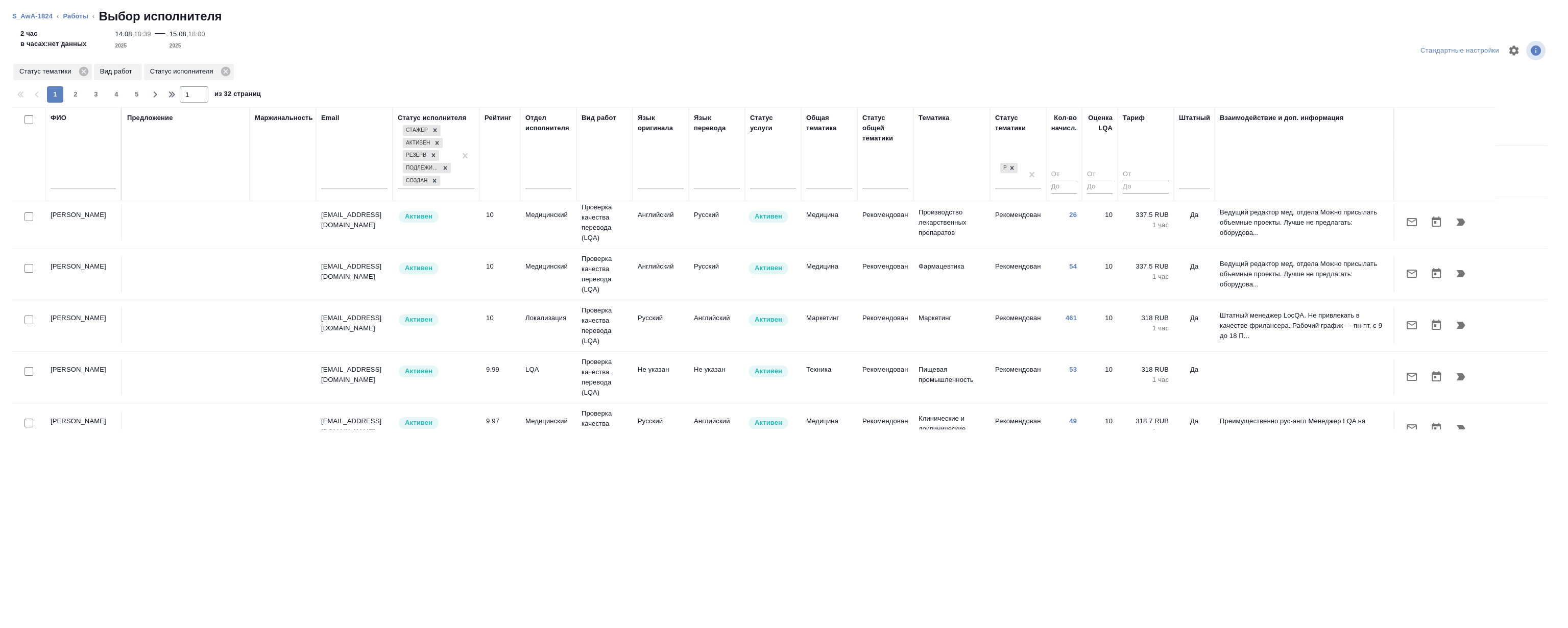
scroll to position [139, 0]
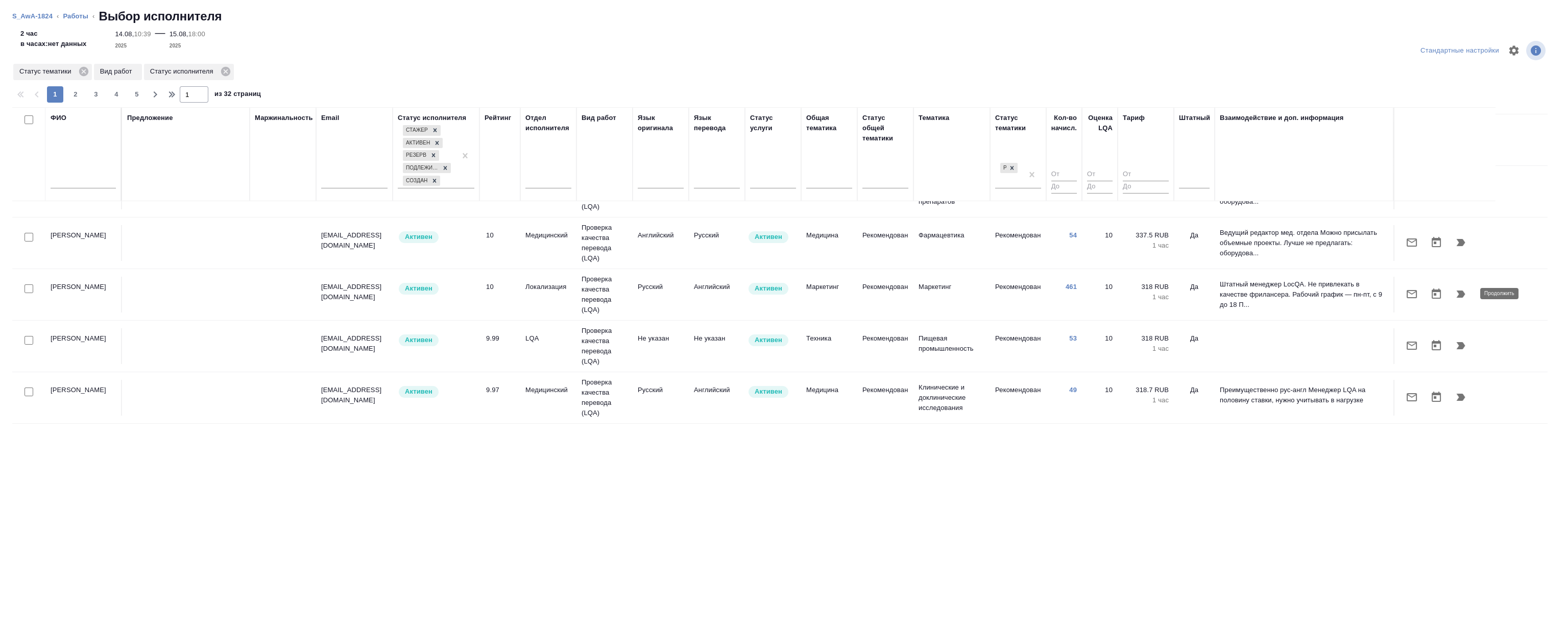
click at [1460, 288] on icon "button" at bounding box center [1460, 294] width 12 height 12
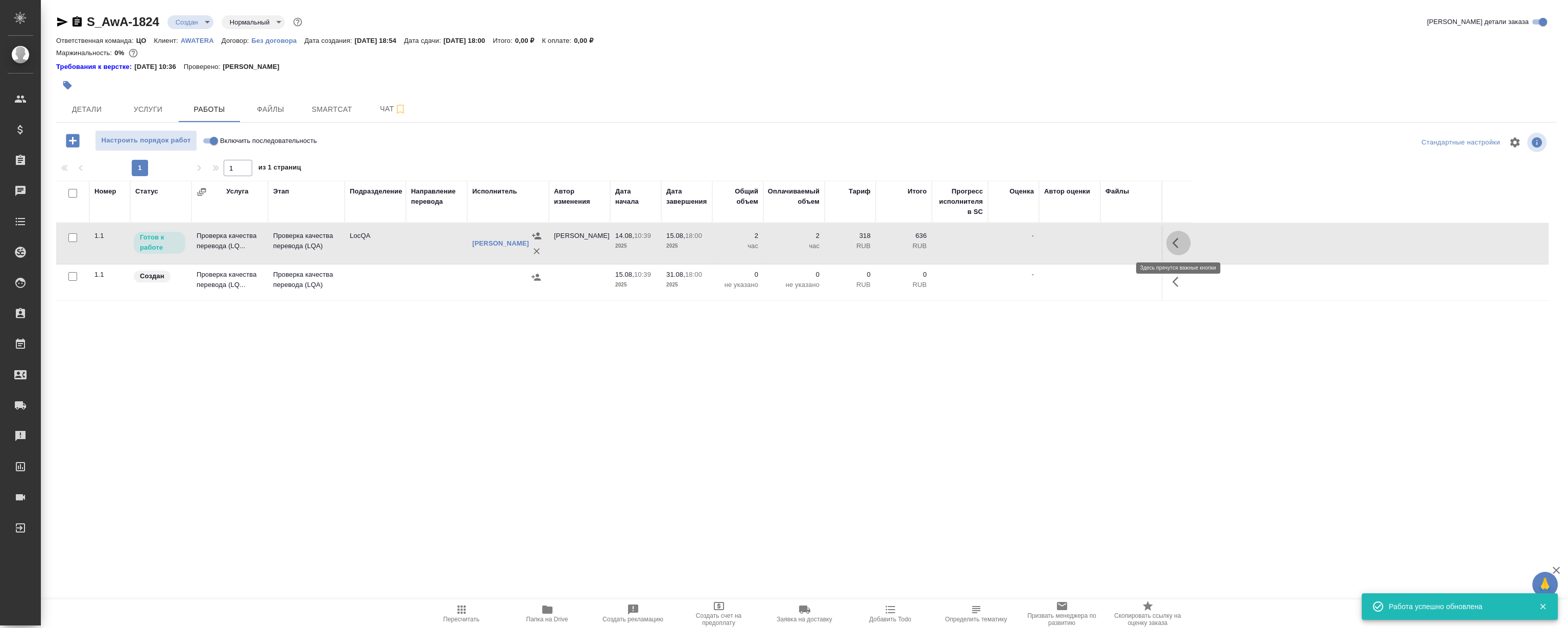
click at [1180, 244] on icon "button" at bounding box center [1178, 243] width 12 height 12
click at [1106, 239] on icon "button" at bounding box center [1103, 243] width 9 height 9
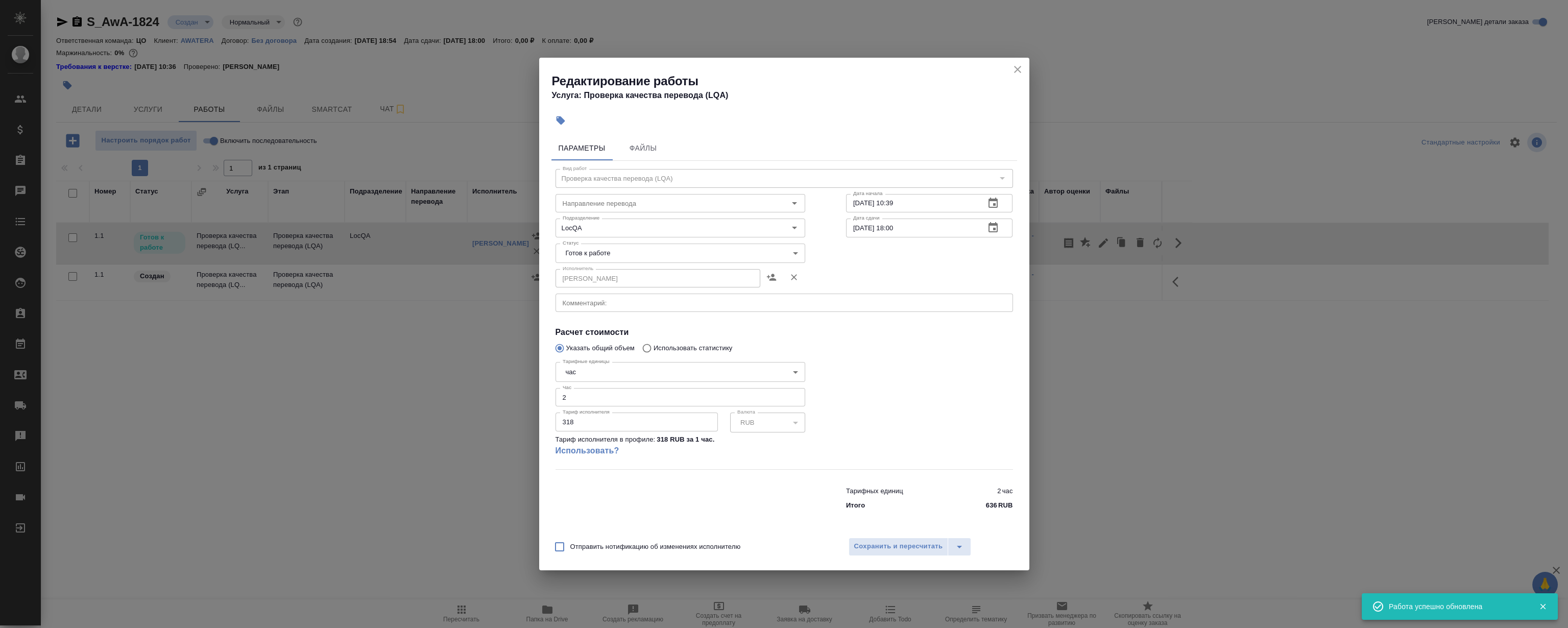
click at [682, 256] on body "🙏 .cls-1 fill:#fff; AWATERA [PERSON_NAME] Спецификации Заказы 0 Чаты Todo Проек…" at bounding box center [784, 314] width 1568 height 628
click at [588, 303] on li "Сдан" at bounding box center [680, 305] width 250 height 18
type input "closed"
click at [945, 542] on button "Сохранить и пересчитать" at bounding box center [899, 546] width 100 height 18
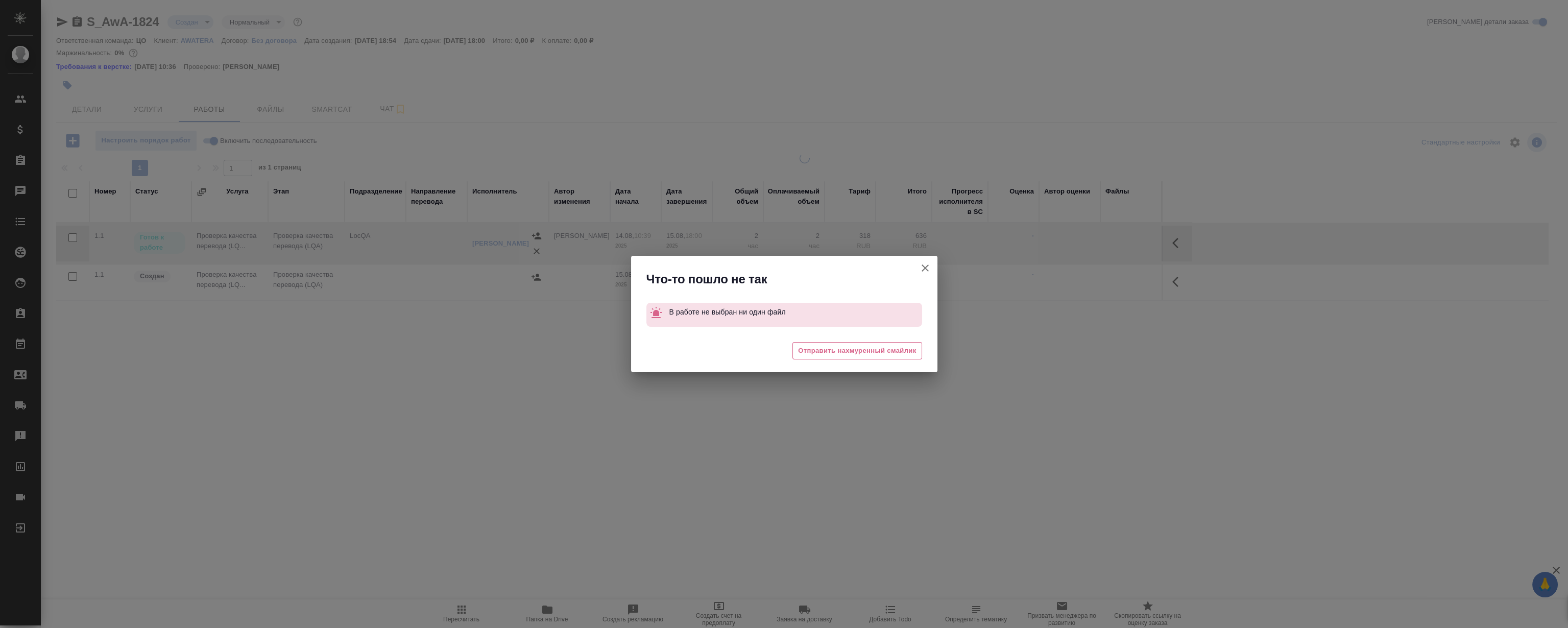
drag, startPoint x: 521, startPoint y: 280, endPoint x: 143, endPoint y: 83, distance: 426.3
drag, startPoint x: 143, startPoint y: 83, endPoint x: 924, endPoint y: 274, distance: 804.0
click at [924, 274] on icon "button" at bounding box center [925, 268] width 12 height 12
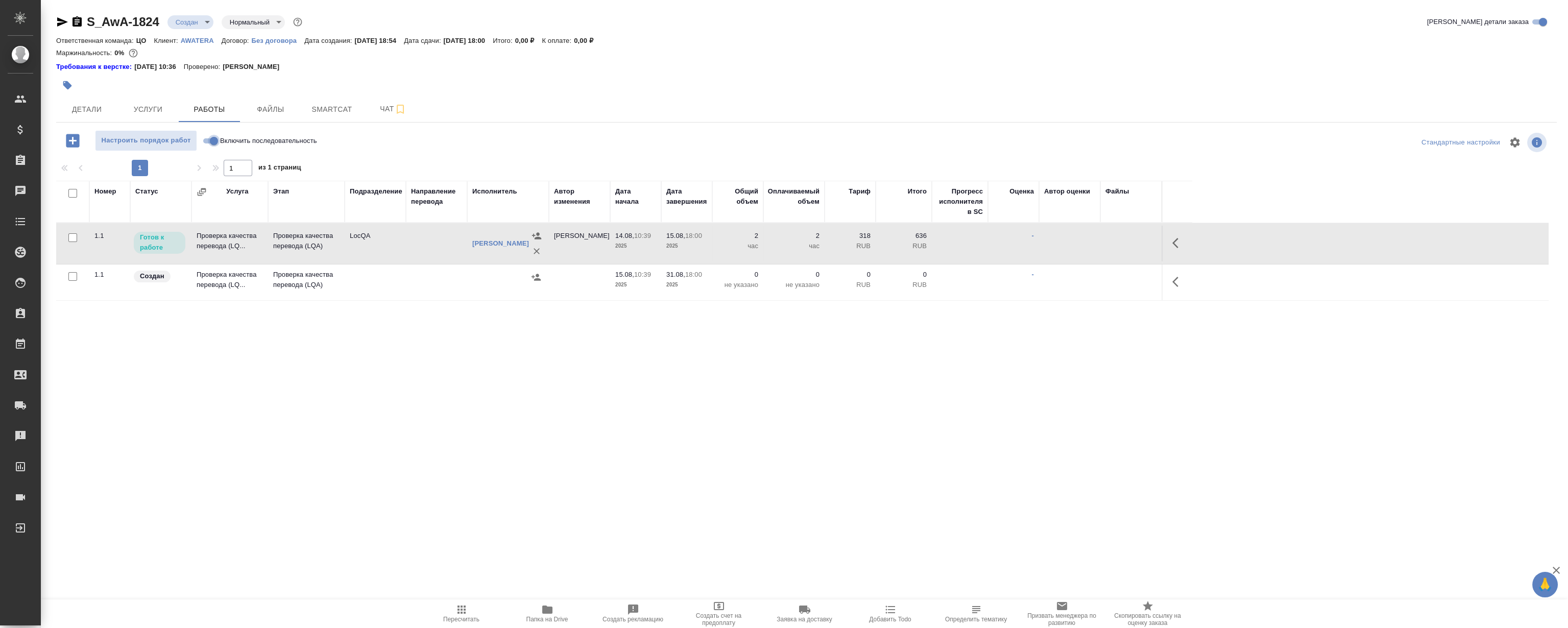
click at [207, 138] on input "Включить последовательность" at bounding box center [214, 140] width 37 height 12
checkbox input "true"
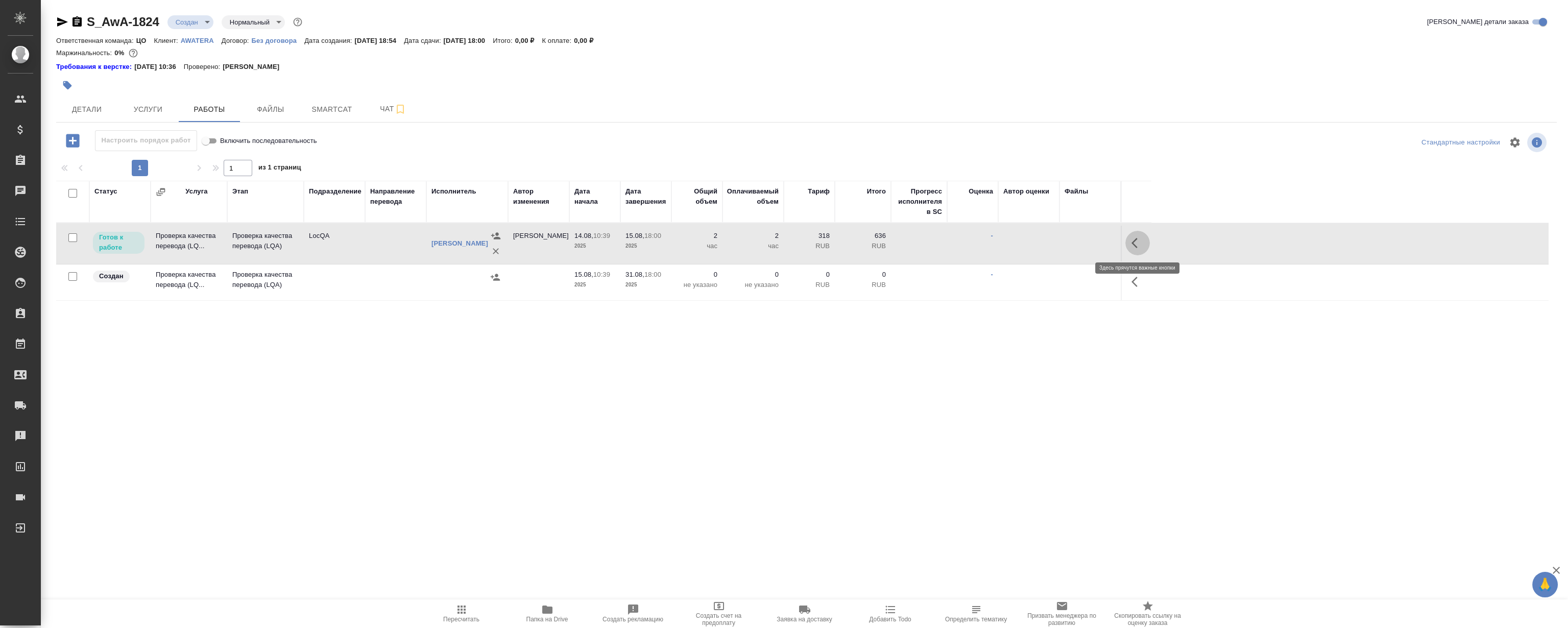
click at [1136, 238] on icon "button" at bounding box center [1135, 243] width 6 height 10
click at [1067, 235] on button "button" at bounding box center [1063, 243] width 18 height 25
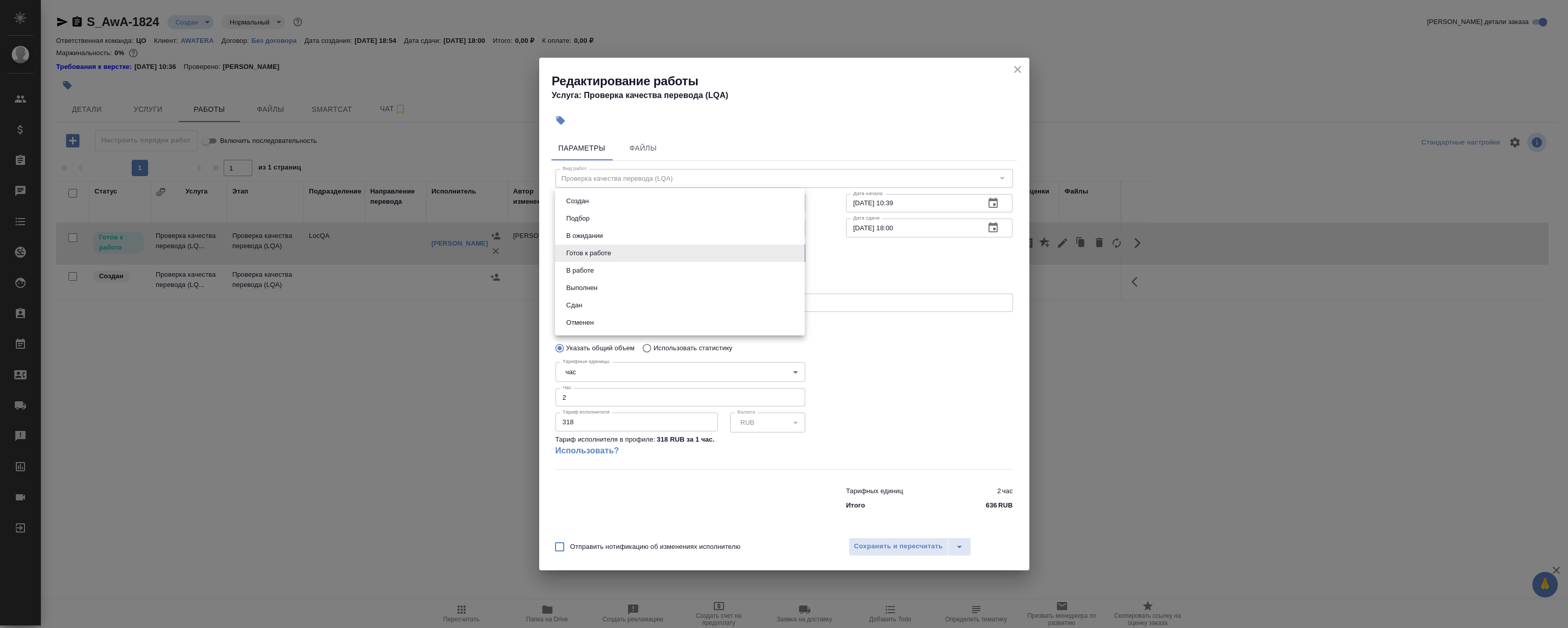
click at [641, 255] on body "🙏 .cls-1 fill:#fff; AWATERA [PERSON_NAME] Спецификации Заказы 0 Чаты Todo Проек…" at bounding box center [784, 314] width 1568 height 628
click at [599, 301] on li "Сдан" at bounding box center [680, 305] width 250 height 18
type input "closed"
click at [891, 545] on span "Сохранить и пересчитать" at bounding box center [899, 546] width 89 height 12
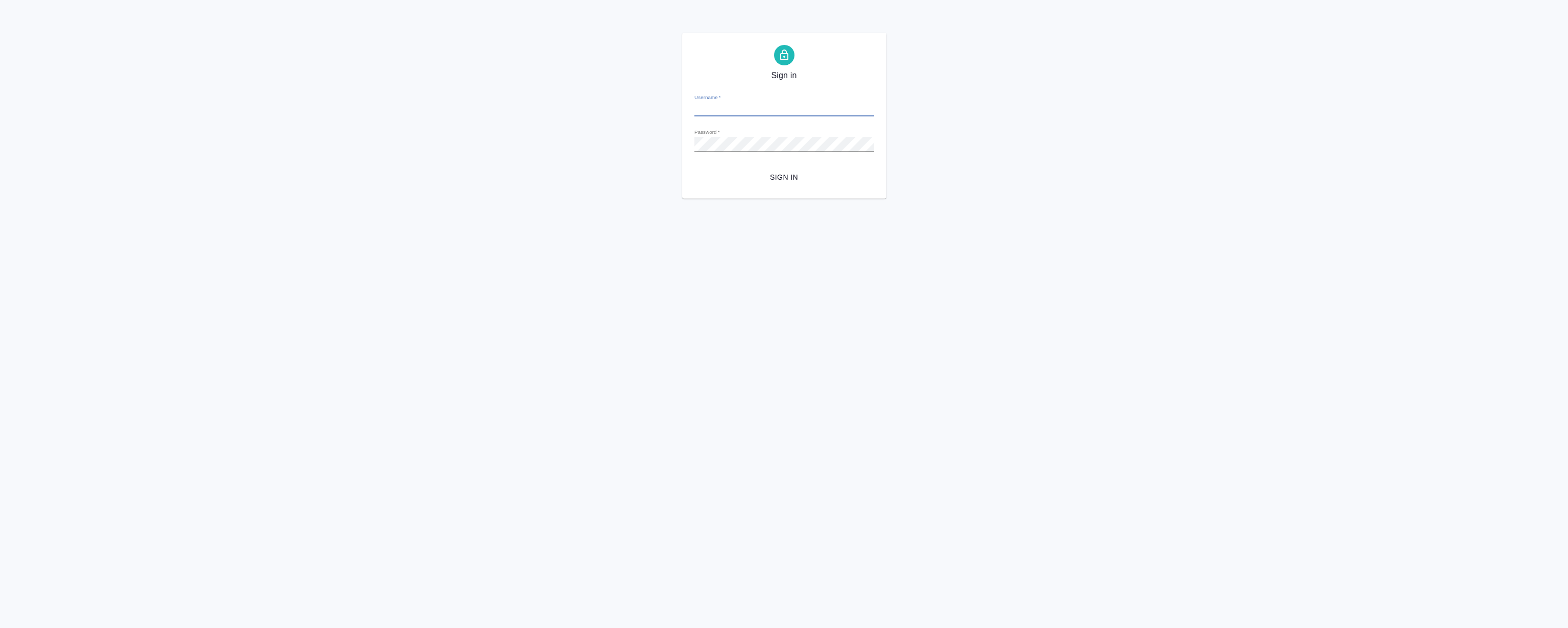
click at [734, 111] on input "Username   *" at bounding box center [784, 110] width 179 height 14
type input "[EMAIL_ADDRESS][DOMAIN_NAME]"
click at [694, 168] on button "Sign in" at bounding box center [784, 178] width 179 height 19
